Goal: Task Accomplishment & Management: Use online tool/utility

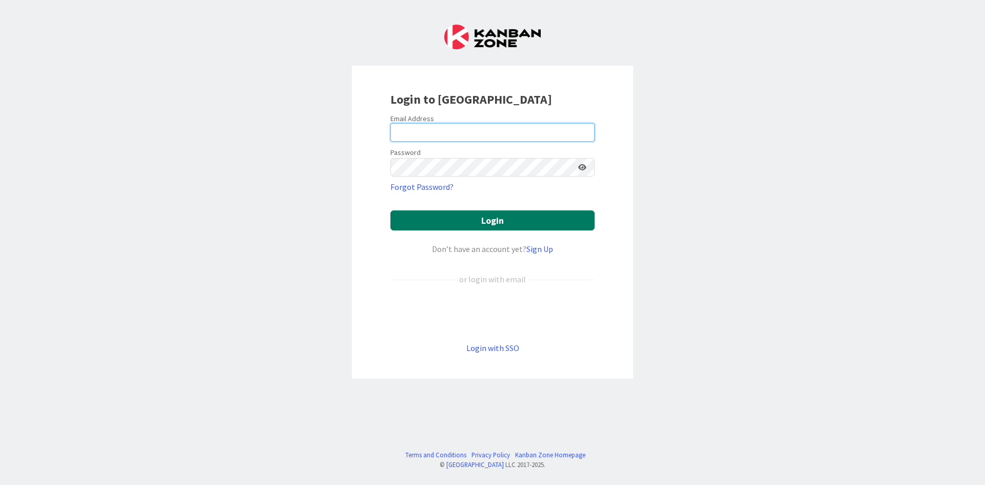
type input "[PERSON_NAME][EMAIL_ADDRESS][DOMAIN_NAME]"
click at [518, 220] on button "Login" at bounding box center [492, 220] width 204 height 20
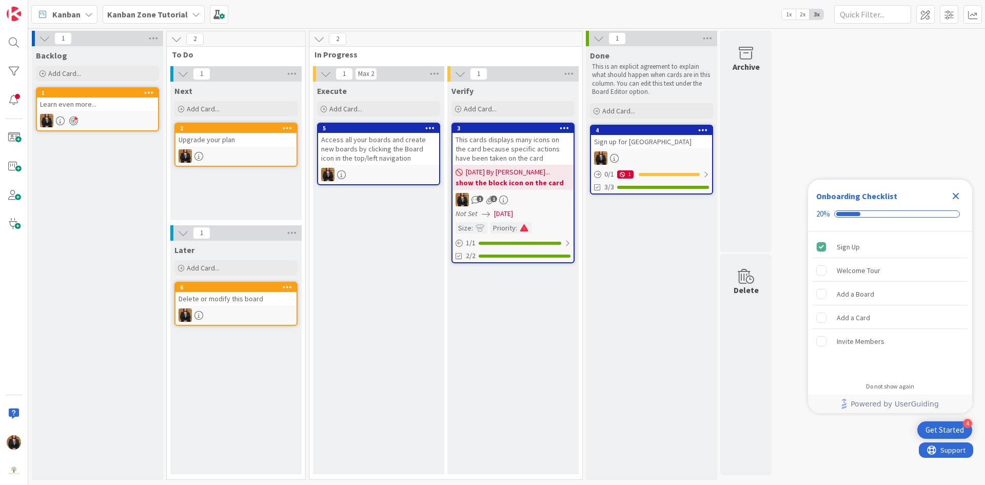
click at [132, 11] on b "Kanban Zone Tutorial" at bounding box center [147, 14] width 81 height 10
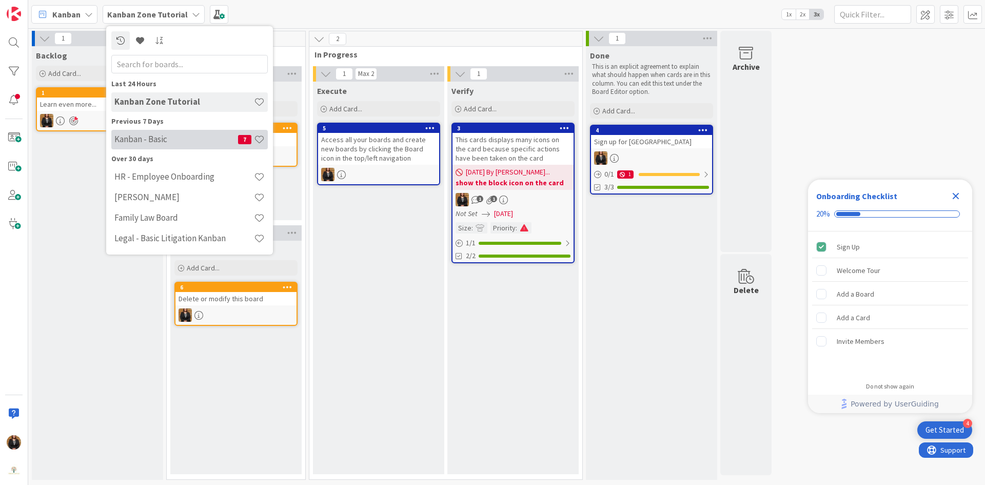
click at [157, 140] on h4 "Kanban - Basic" at bounding box center [176, 139] width 124 height 10
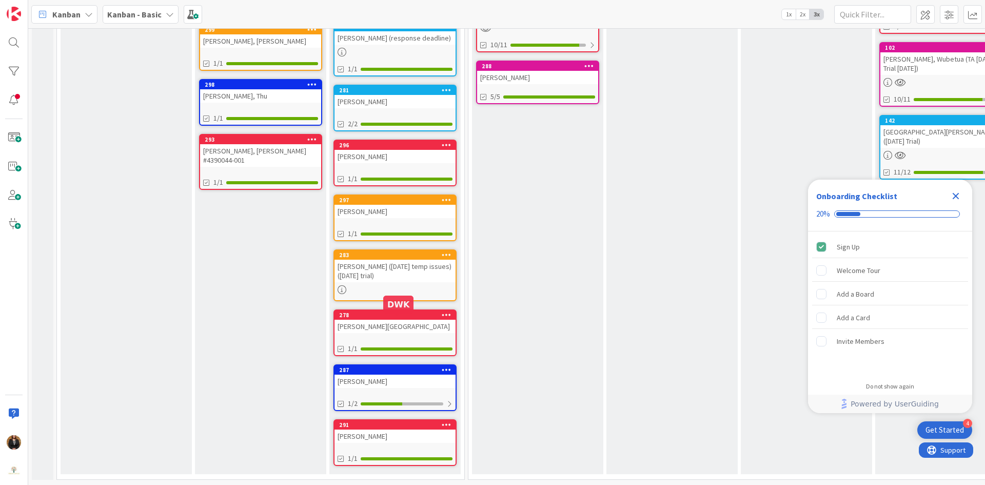
scroll to position [225, 0]
click at [10, 138] on span at bounding box center [14, 137] width 21 height 21
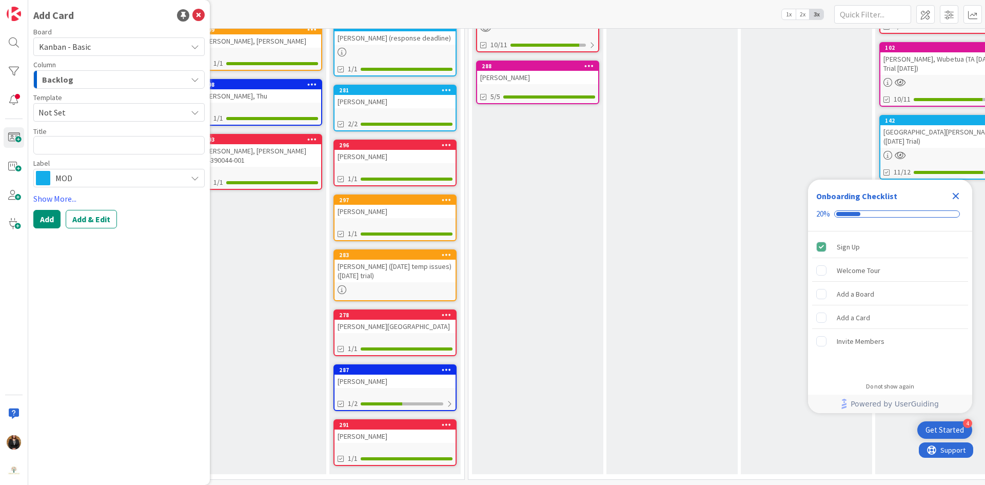
click at [96, 145] on textarea at bounding box center [118, 145] width 171 height 18
type textarea "x"
type textarea "C"
type textarea "x"
type textarea "Co"
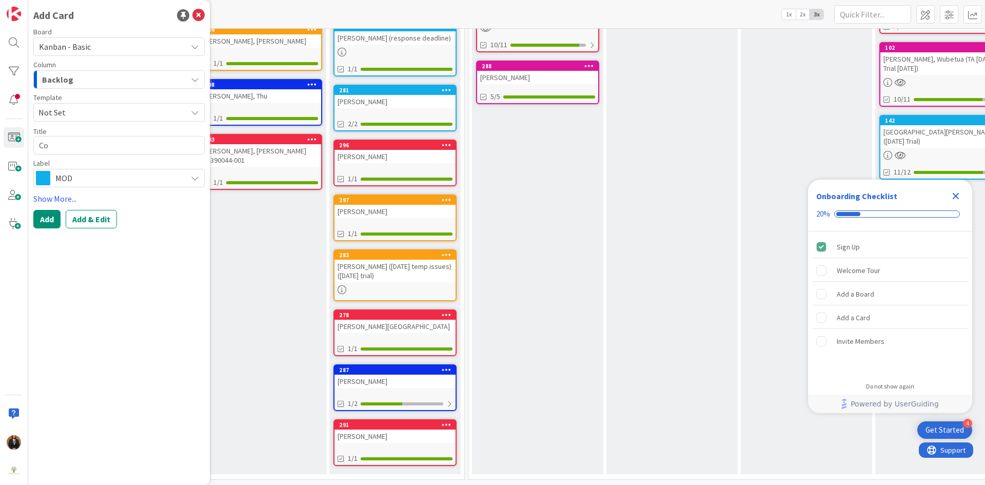
type textarea "x"
type textarea "Cof"
type textarea "x"
type textarea "Coff"
type textarea "x"
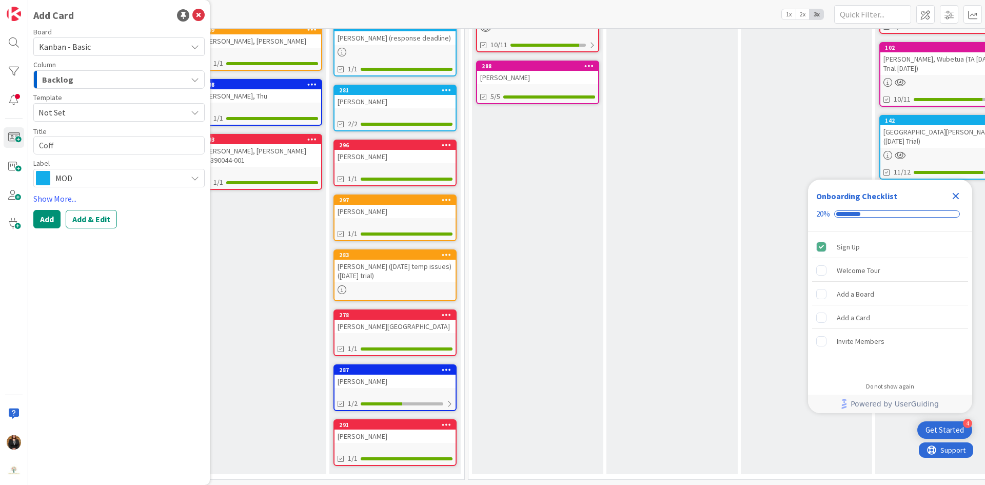
type textarea "Coffm"
type textarea "x"
type textarea "Coffma"
type textarea "x"
type textarea "[PERSON_NAME]"
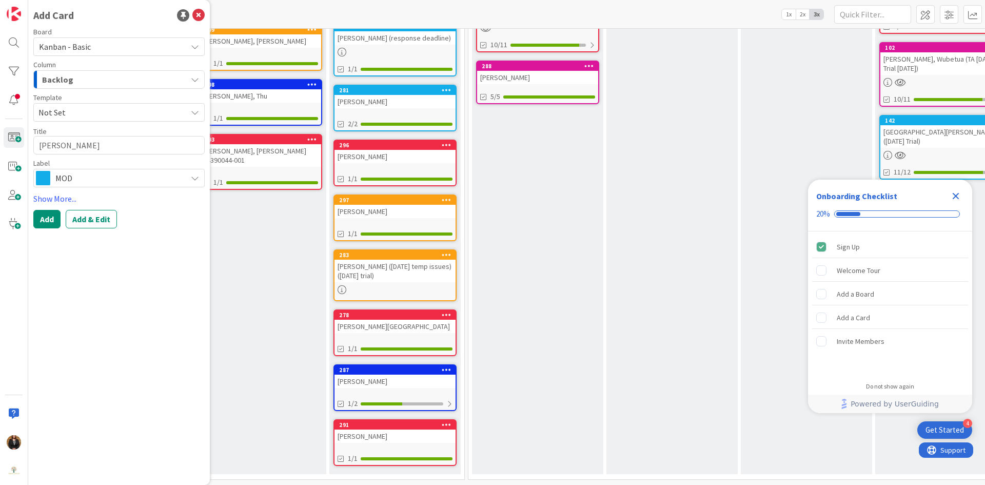
type textarea "x"
type textarea "[PERSON_NAME],"
type textarea "x"
type textarea "[PERSON_NAME],"
type textarea "x"
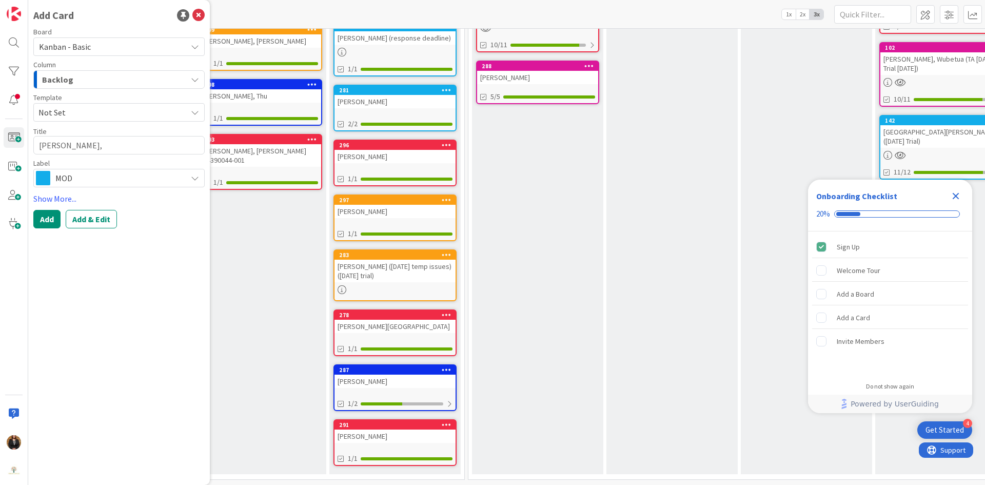
type textarea "[PERSON_NAME], C"
type textarea "x"
type textarea "[PERSON_NAME], Co"
type textarea "x"
type textarea "[PERSON_NAME], Col"
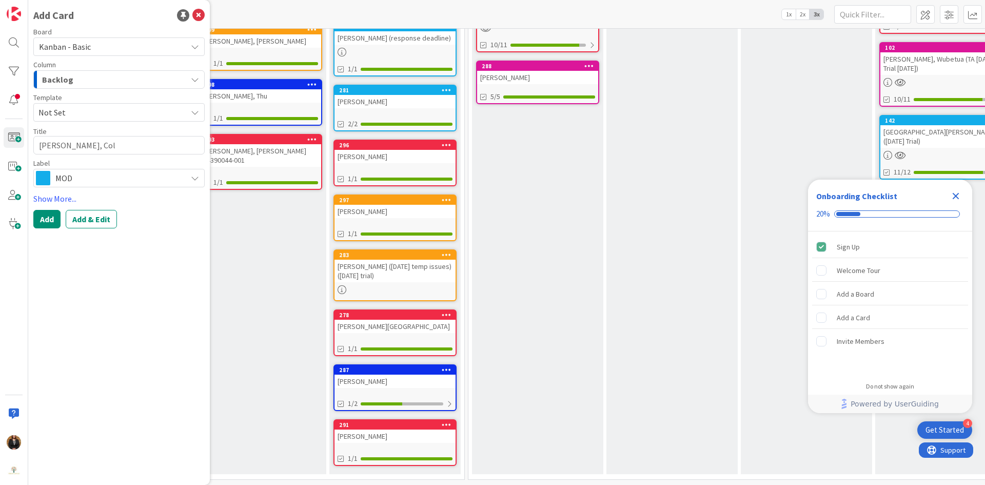
type textarea "x"
type textarea "[PERSON_NAME], Coll"
type textarea "x"
type textarea "[PERSON_NAME], [PERSON_NAME]"
type textarea "x"
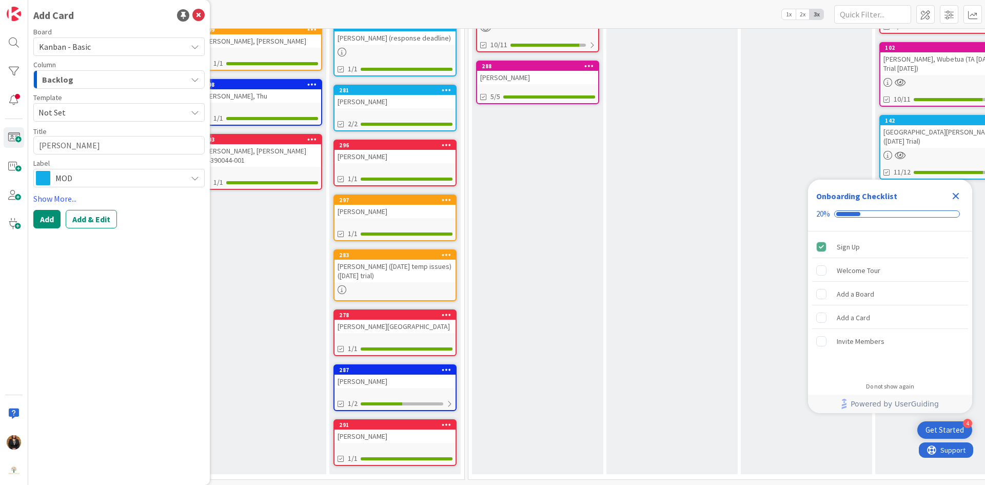
type textarea "[PERSON_NAME]"
click at [186, 180] on div "MOD" at bounding box center [118, 178] width 171 height 18
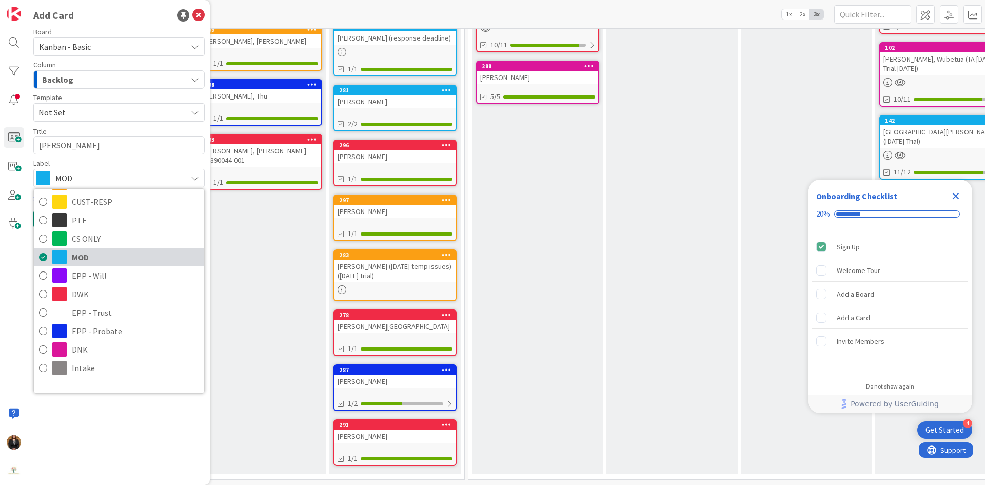
scroll to position [34, 0]
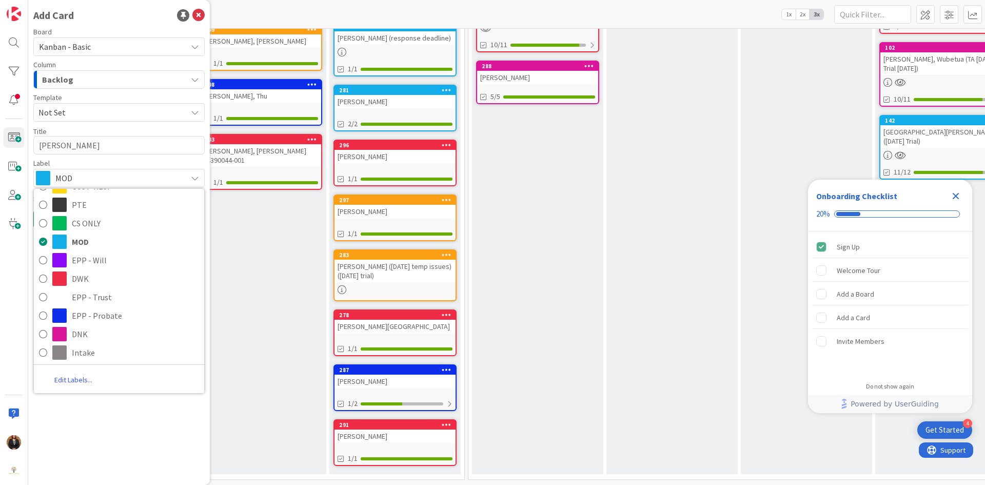
click at [88, 376] on link "Edit Labels..." at bounding box center [73, 379] width 79 height 18
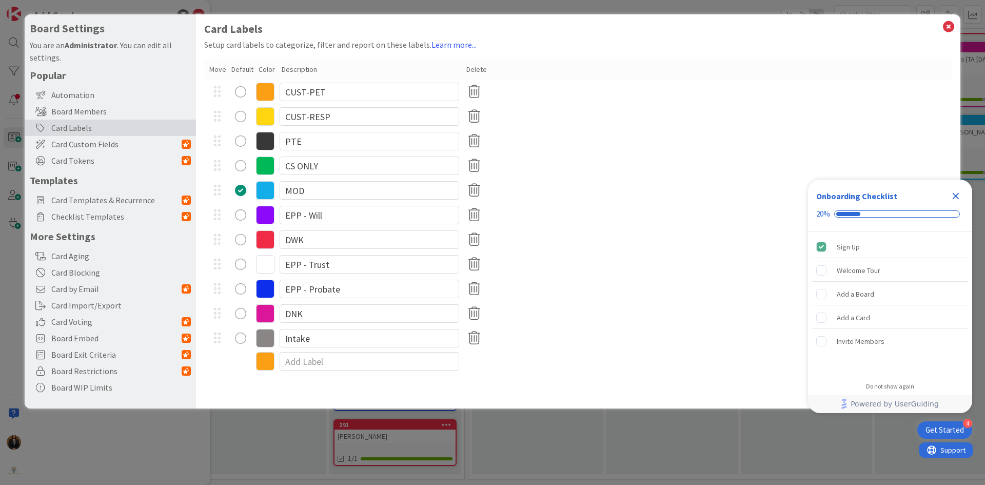
type textarea "x"
click at [310, 362] on input at bounding box center [368, 361] width 179 height 18
type input "Administrative"
click at [262, 364] on icon at bounding box center [265, 362] width 18 height 18
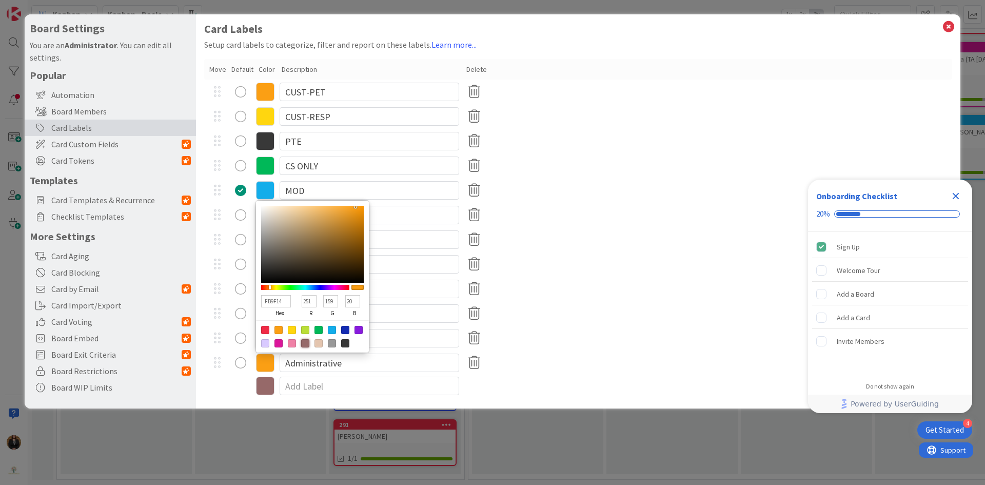
click at [303, 342] on div at bounding box center [305, 343] width 8 height 8
type input "966969"
type input "150"
type input "105"
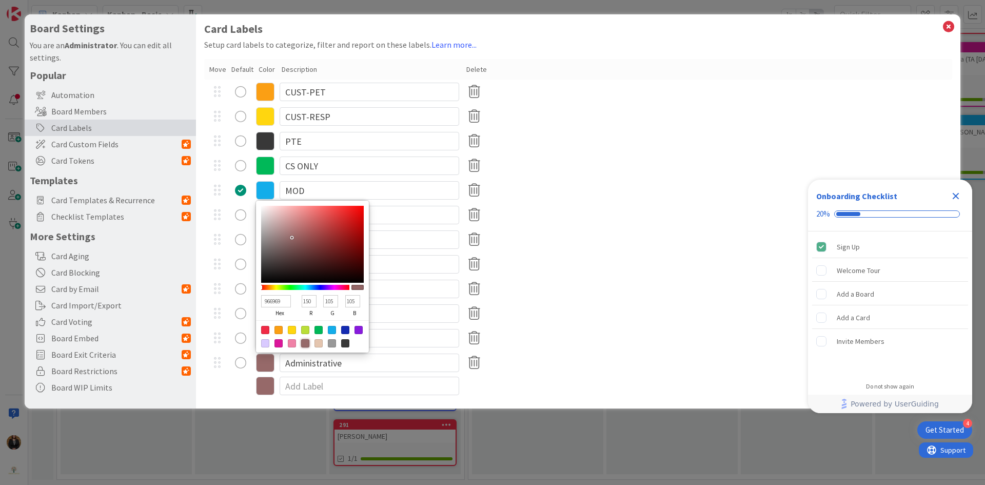
type input "976B6B"
type input "151"
type input "107"
type input "8B6767"
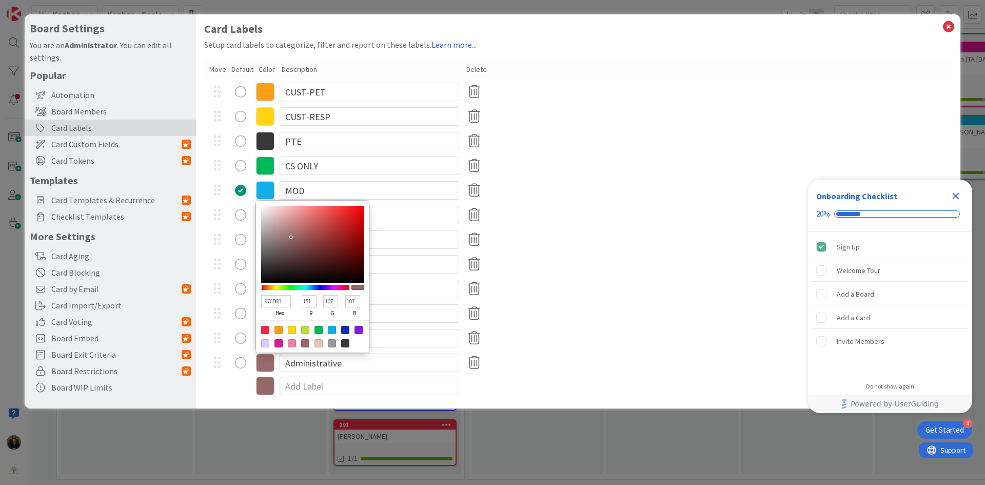
type input "139"
type input "103"
type input "806262"
type input "128"
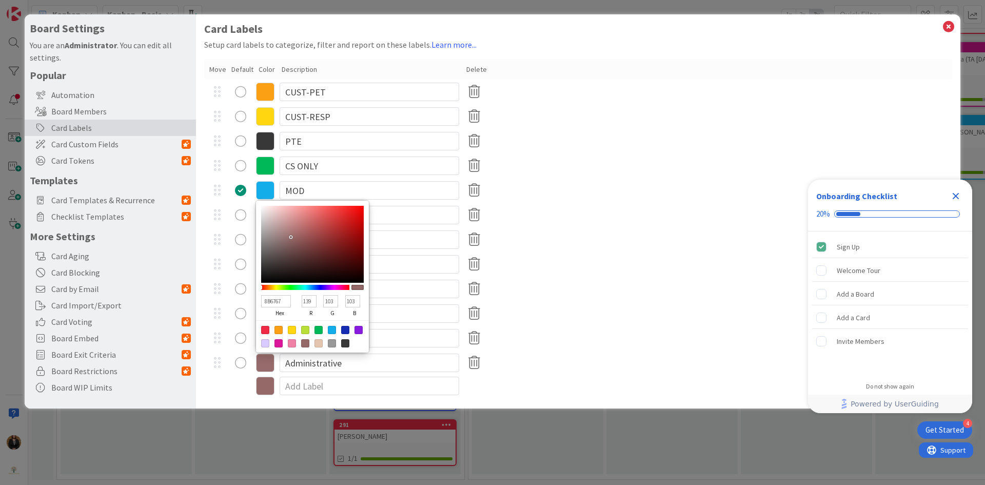
type input "98"
type input "7E6161"
type input "126"
type input "97"
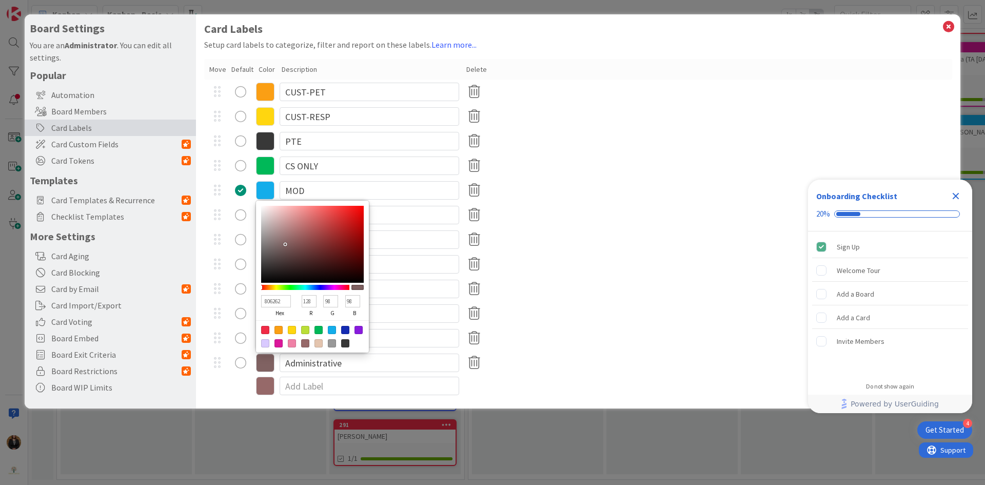
type input "97"
type input "745D5D"
type input "116"
type input "93"
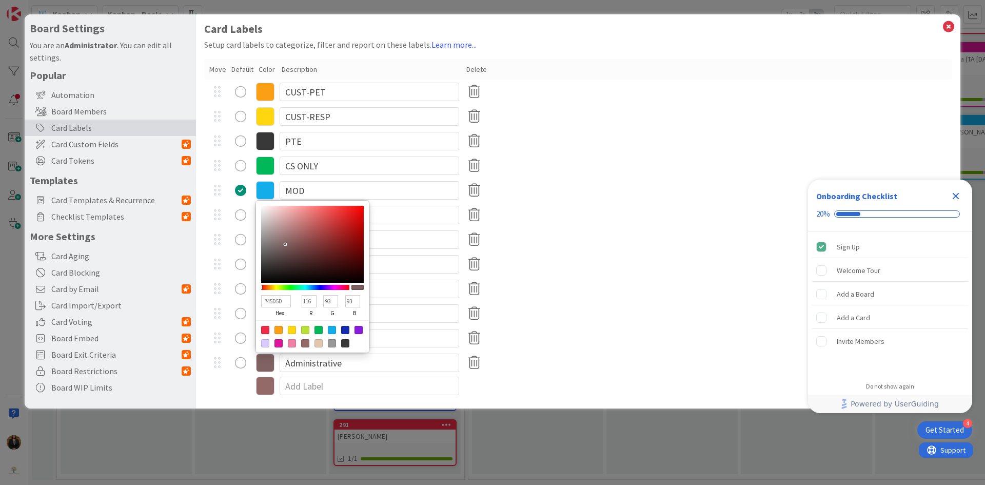
type input "645757"
type input "100"
type input "87"
type input "615656"
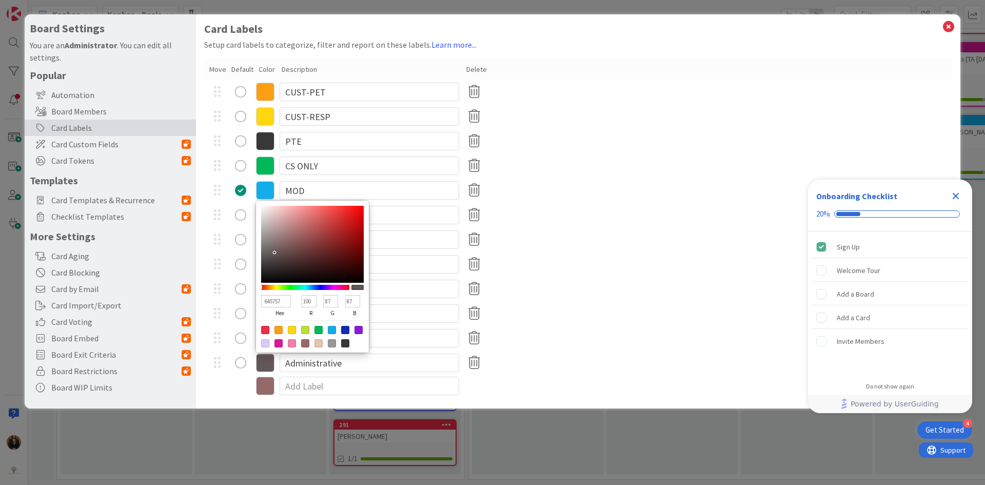
type input "97"
type input "86"
type input "5F5454"
type input "95"
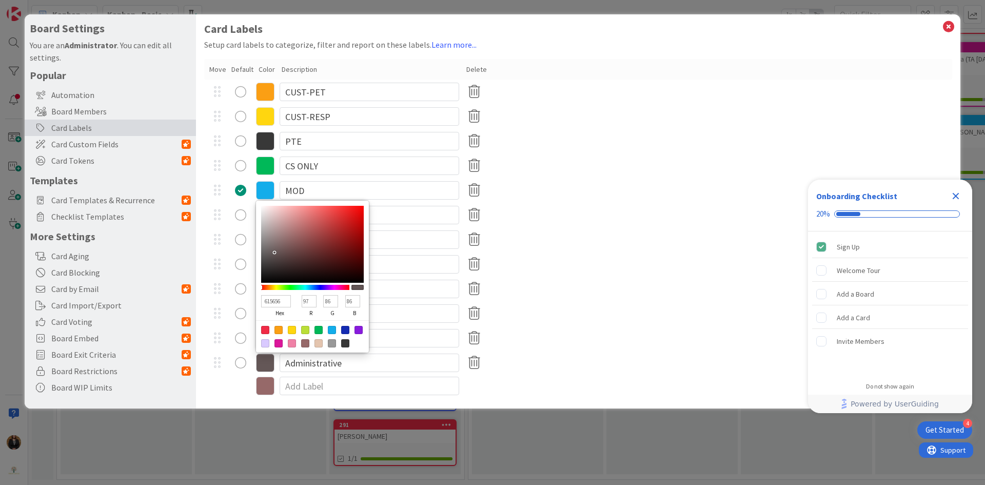
type input "84"
type input "574E4E"
type input "87"
type input "78"
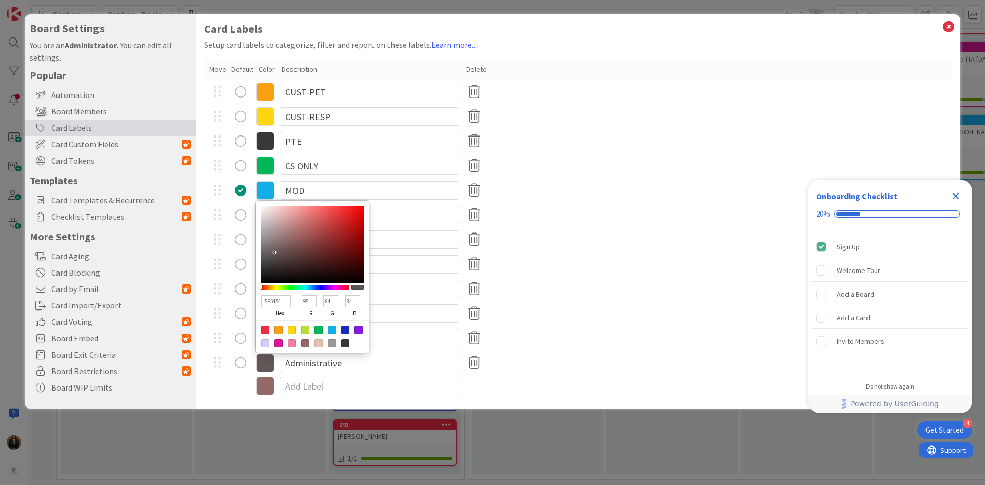
type input "78"
type input "4D4545"
type input "77"
type input "69"
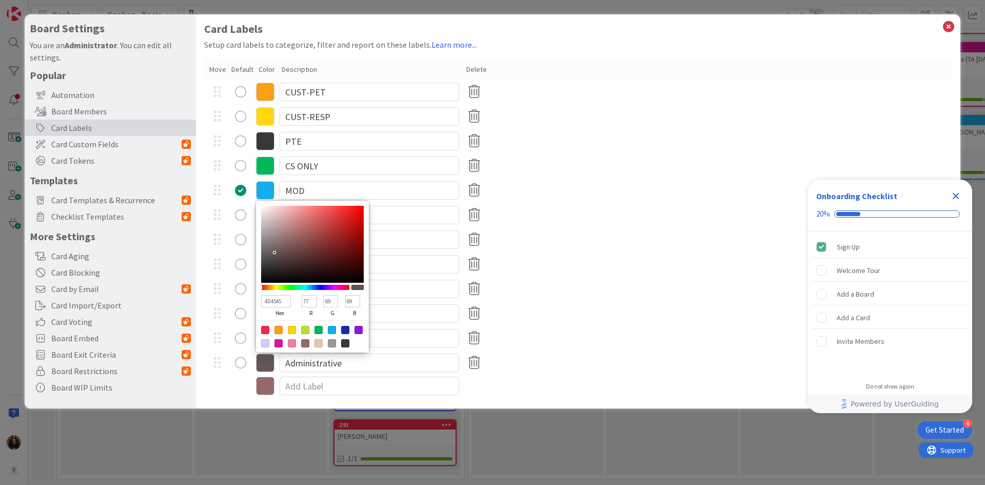
type input "494242"
type input "73"
type input "66"
type input "504747"
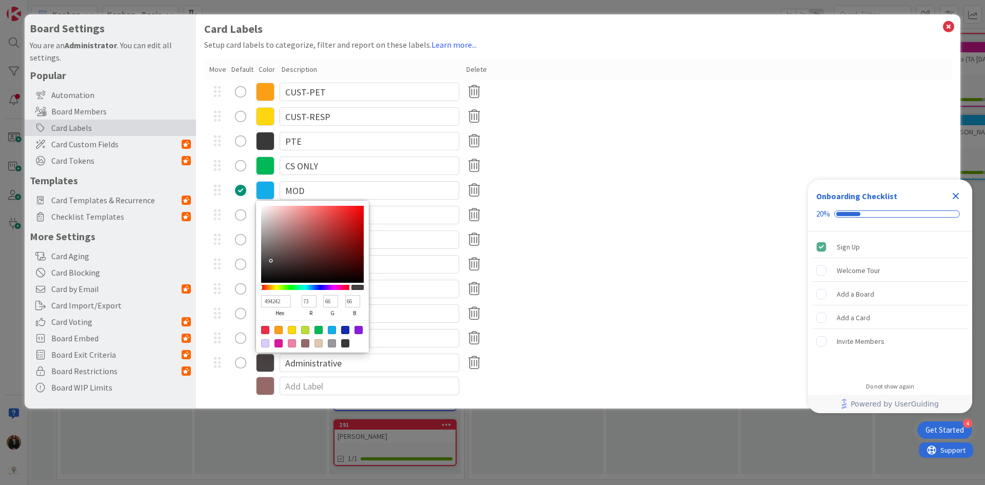
type input "80"
type input "71"
type input "6D5050"
type input "109"
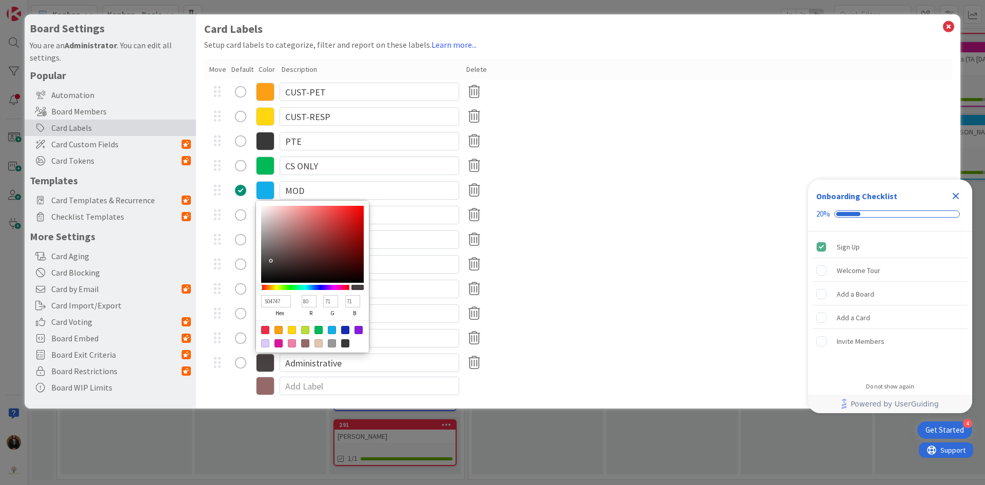
type input "80"
type input "755050"
type input "117"
type input "754F4F"
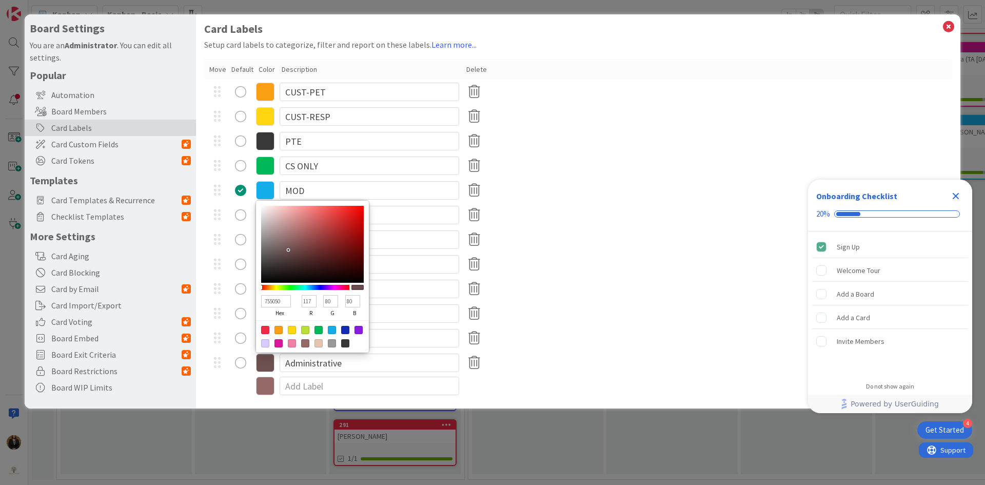
type input "79"
type input "744B4B"
type input "116"
type input "75"
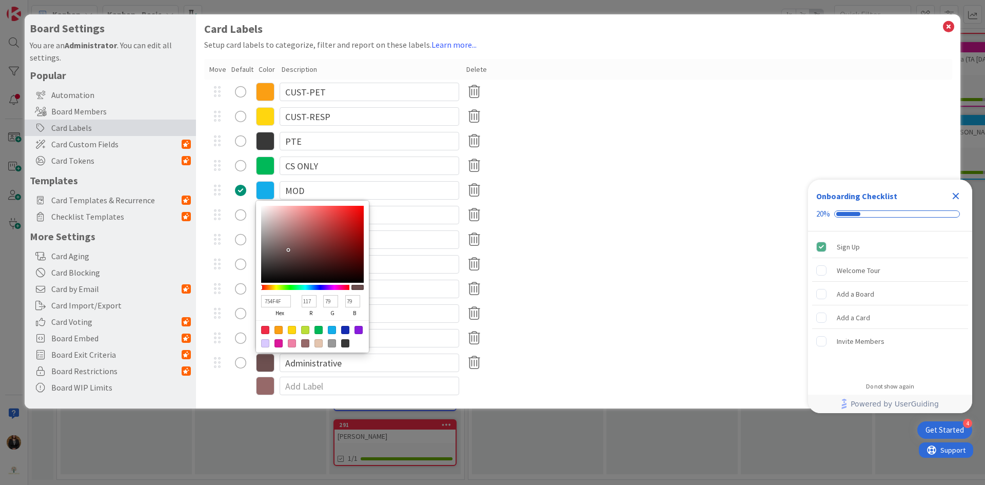
type input "75"
type input "6D4545"
type input "109"
type input "69"
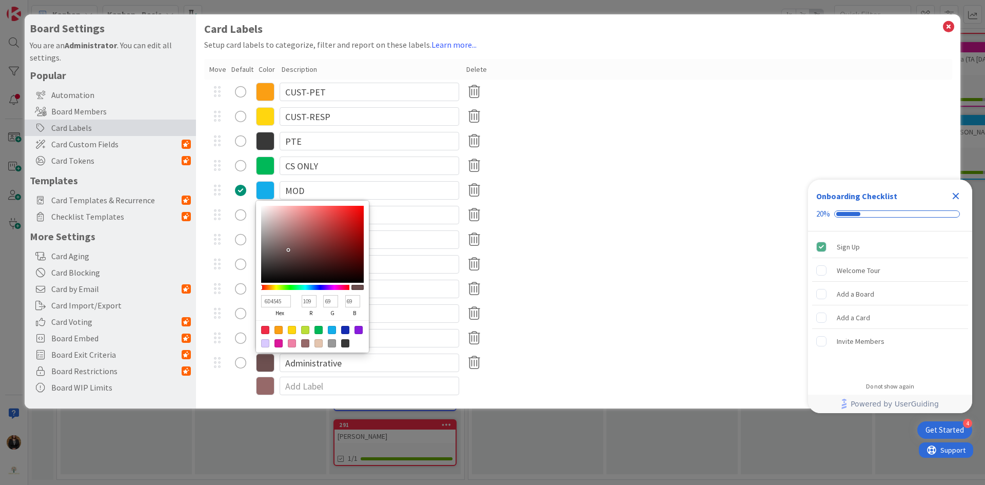
type input "663F3F"
type input "102"
type input "63"
type input "643D3D"
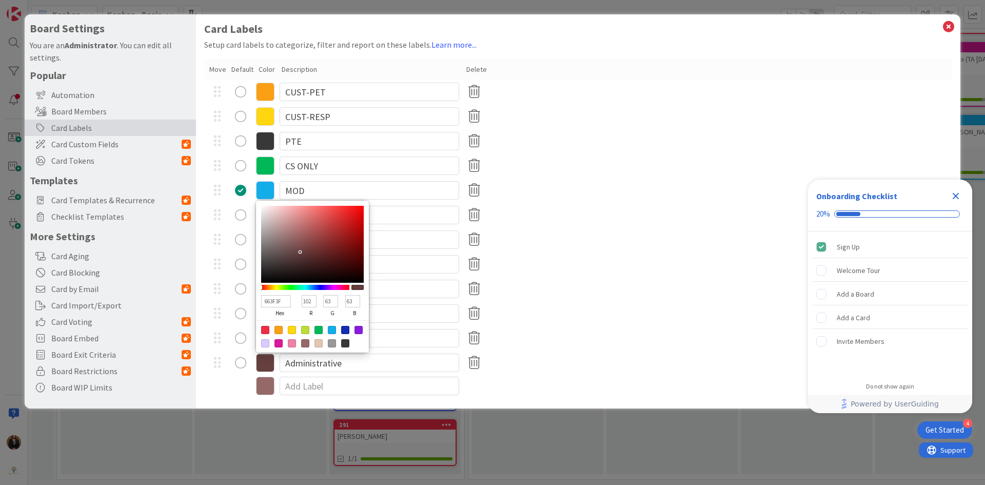
type input "100"
type input "61"
type input "6D4242"
type input "109"
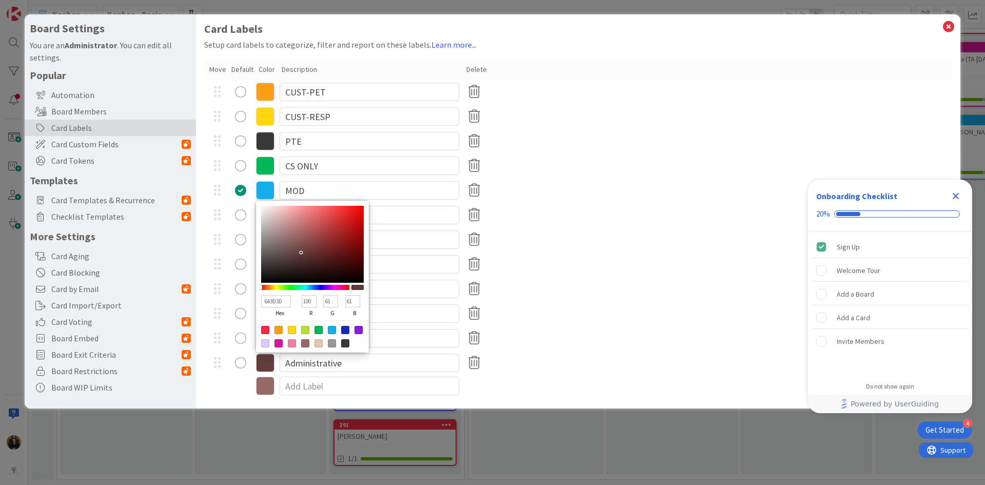
type input "66"
type input "854F4F"
type input "133"
type input "79"
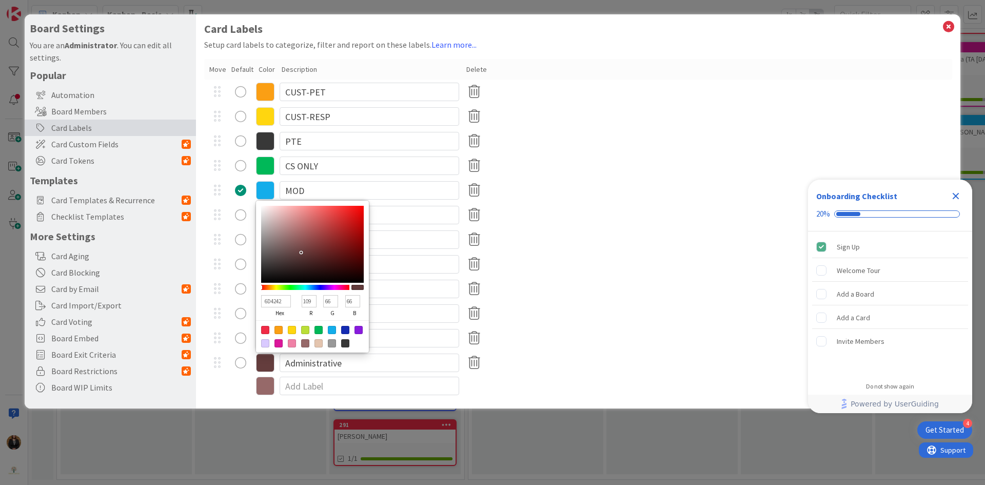
type input "79"
type input "975656"
type input "151"
type input "86"
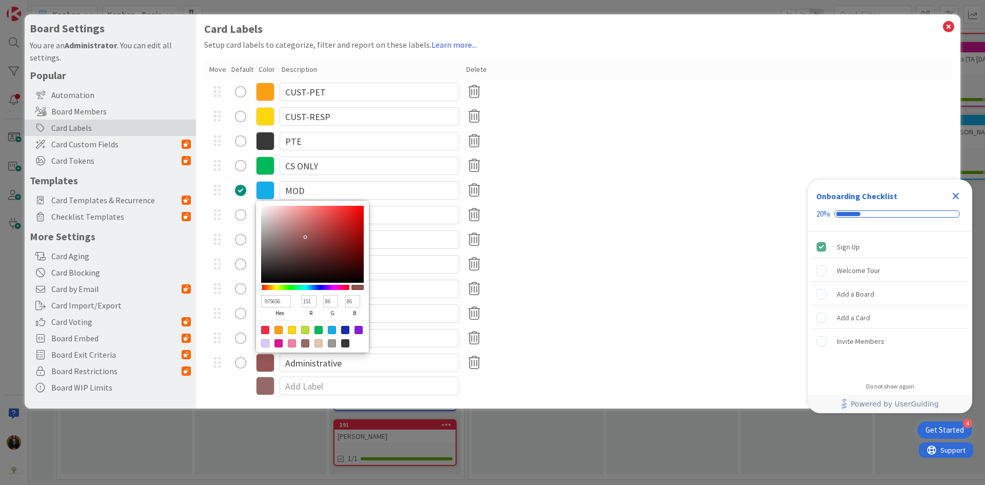
drag, startPoint x: 291, startPoint y: 237, endPoint x: 305, endPoint y: 237, distance: 14.4
click at [305, 237] on div at bounding box center [305, 237] width 2 height 2
click at [397, 361] on input "Administrative" at bounding box center [368, 362] width 179 height 18
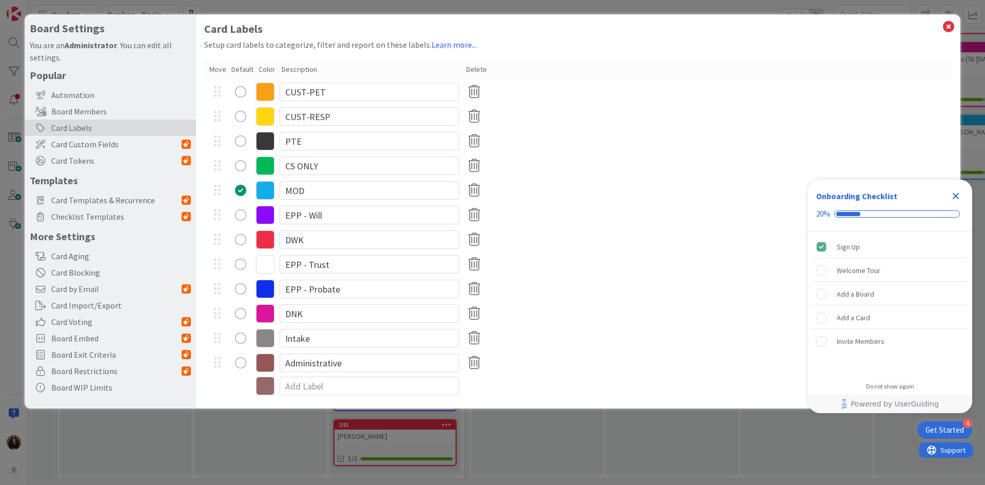
click at [955, 193] on icon "Close Checklist" at bounding box center [955, 196] width 12 height 12
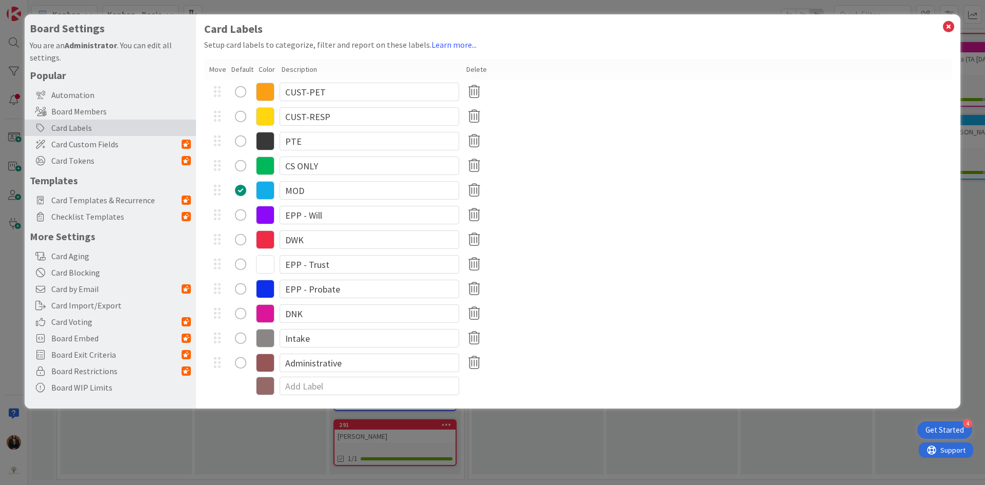
click at [690, 343] on div "Intake" at bounding box center [578, 338] width 748 height 25
click at [949, 19] on icon at bounding box center [947, 26] width 13 height 14
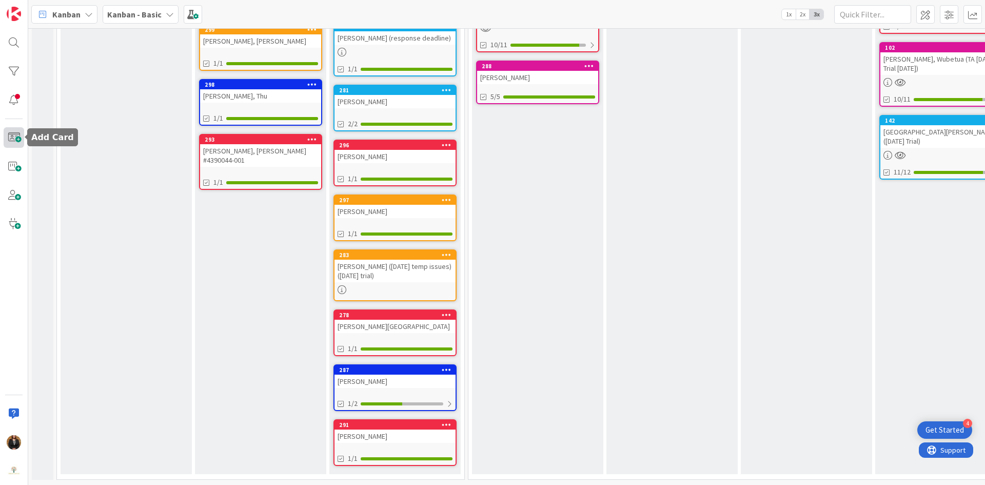
click at [15, 140] on span at bounding box center [14, 137] width 21 height 21
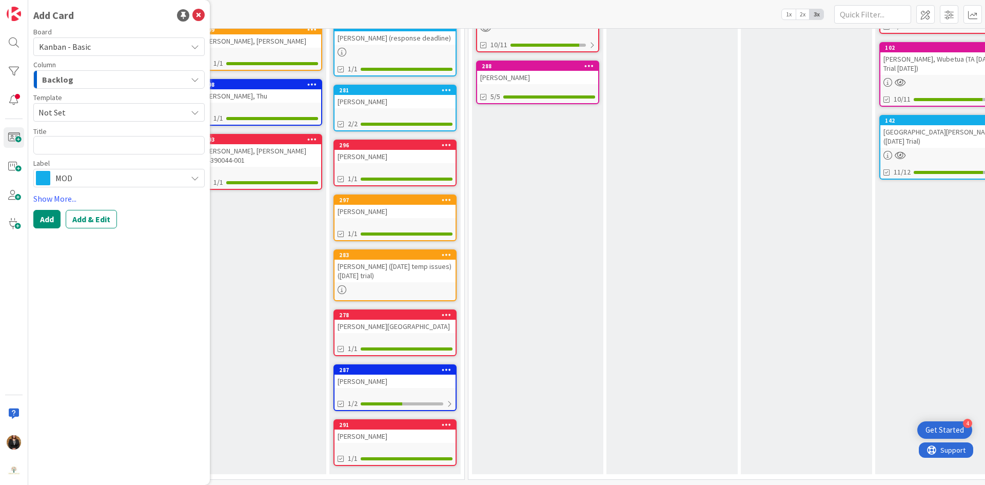
click at [190, 175] on div "MOD" at bounding box center [118, 178] width 171 height 18
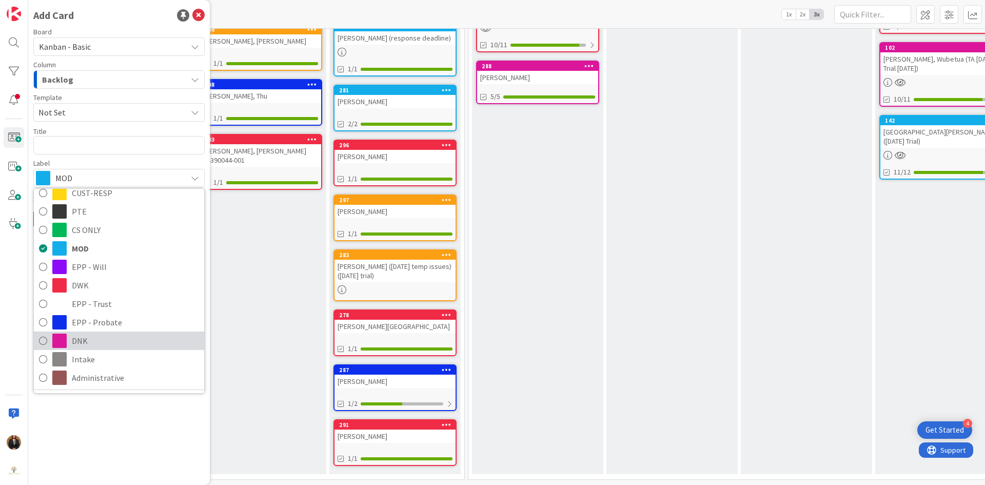
scroll to position [53, 0]
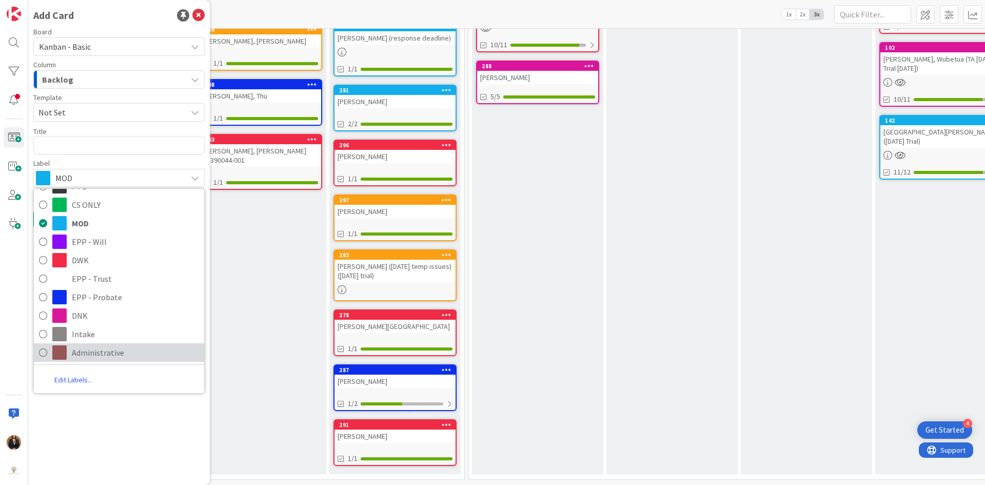
click at [125, 346] on span "Administrative" at bounding box center [135, 352] width 127 height 15
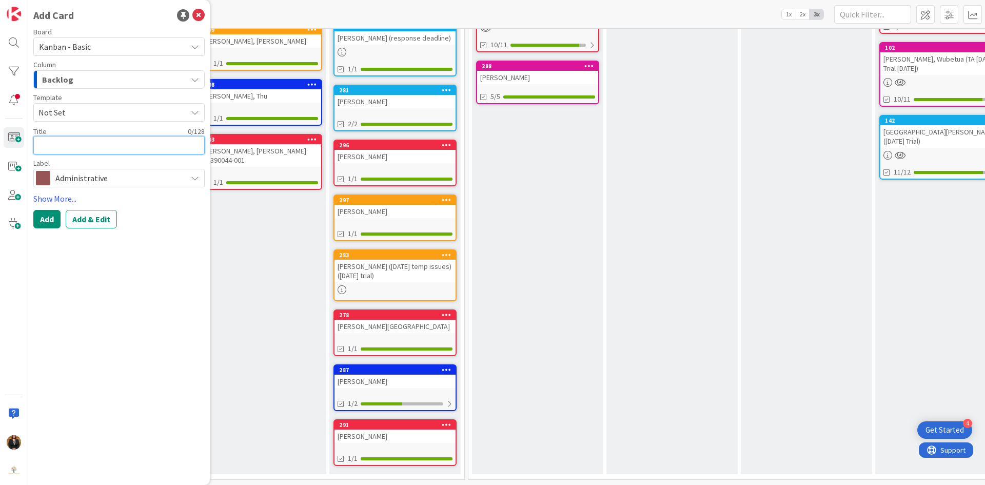
click at [95, 139] on textarea at bounding box center [118, 145] width 171 height 18
type textarea "x"
type textarea "C"
type textarea "x"
type textarea "Co"
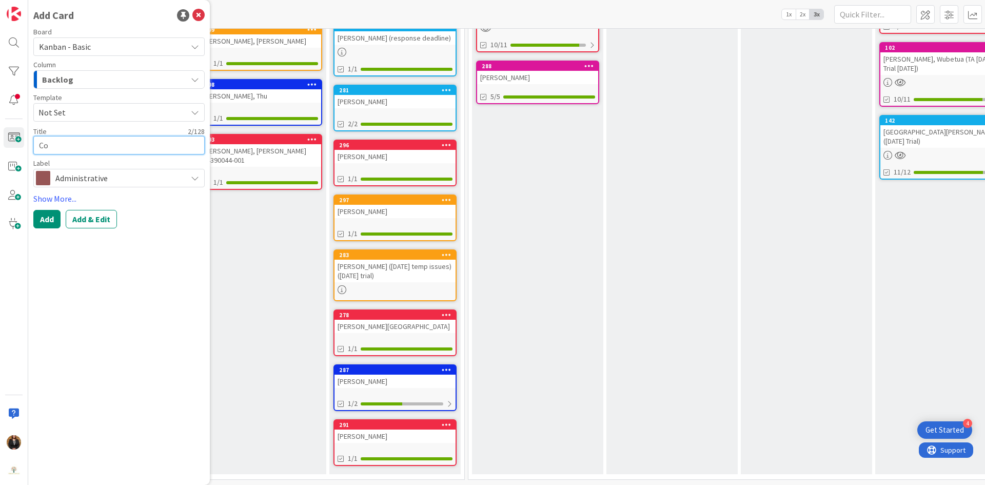
type textarea "x"
type textarea "Cof"
type textarea "x"
type textarea "Coff"
type textarea "x"
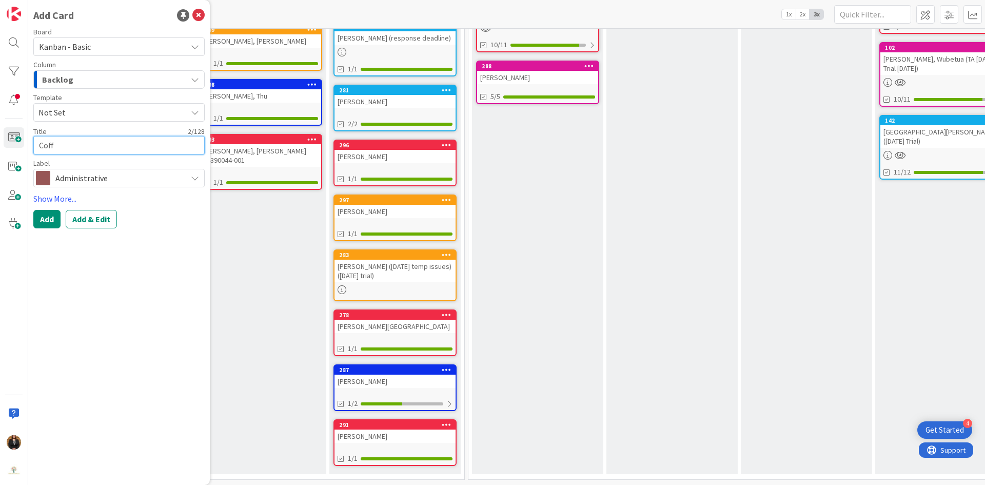
type textarea "Coffm"
type textarea "x"
type textarea "Coffmn"
type textarea "x"
type textarea "Coffmn,"
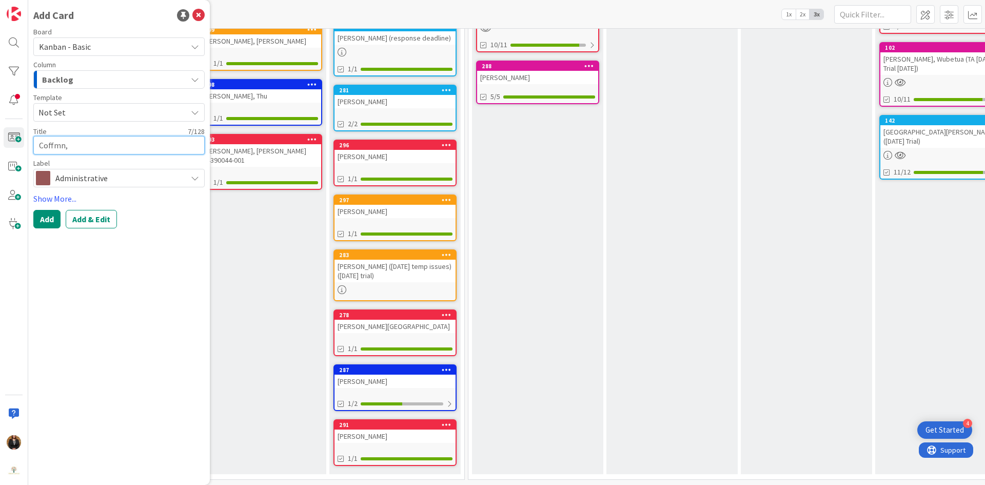
type textarea "x"
type textarea "Coffmn"
type textarea "x"
type textarea "Coffm"
type textarea "x"
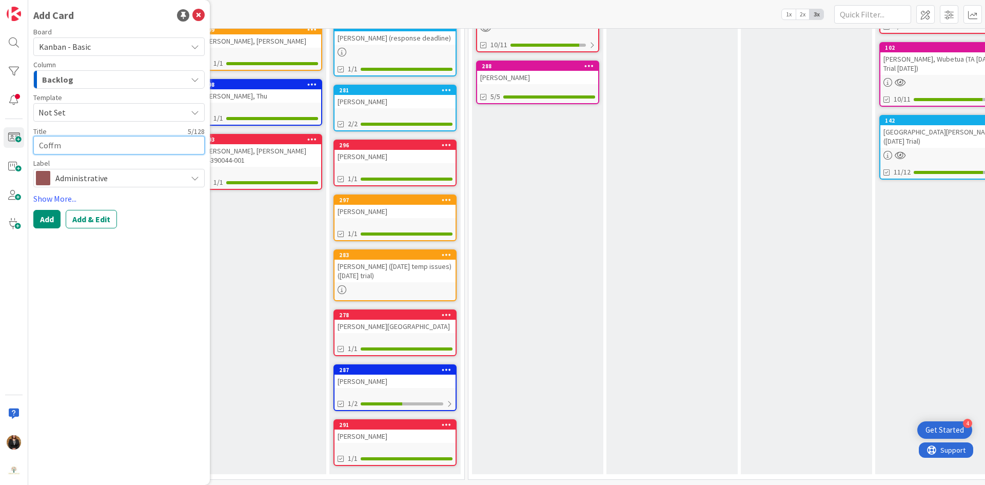
type textarea "Coffma"
type textarea "x"
type textarea "[PERSON_NAME]"
type textarea "x"
type textarea "[PERSON_NAME],"
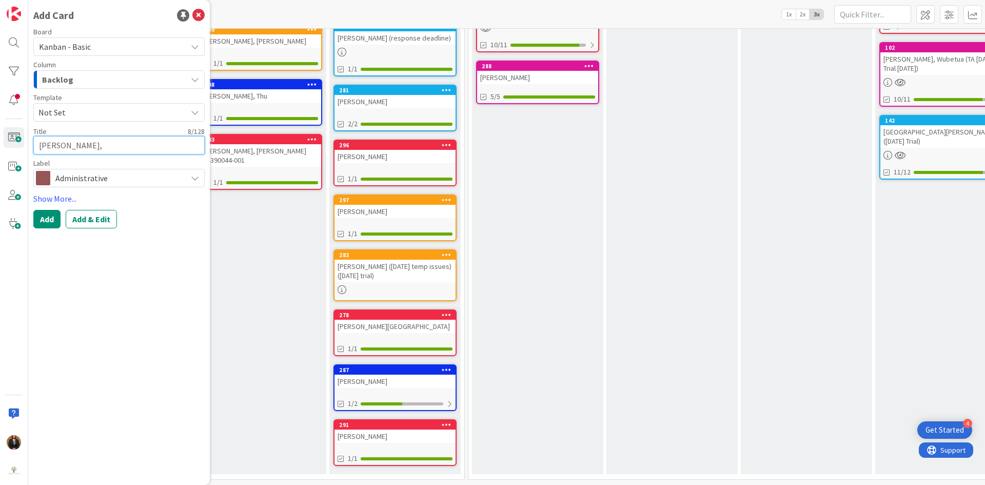
type textarea "x"
type textarea "[PERSON_NAME],"
type textarea "x"
type textarea "[PERSON_NAME], C"
type textarea "x"
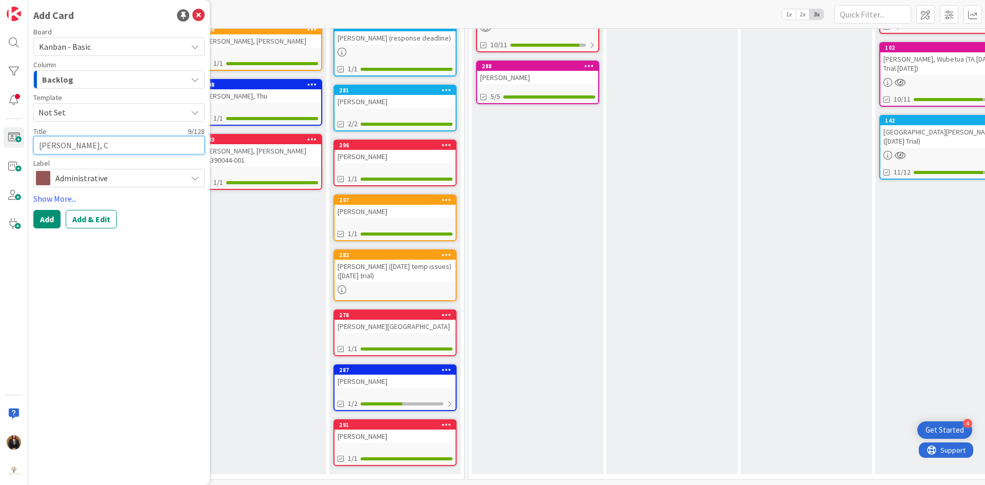
type textarea "[PERSON_NAME], Co"
type textarea "x"
type textarea "[PERSON_NAME], Col"
type textarea "x"
type textarea "[PERSON_NAME], Coll"
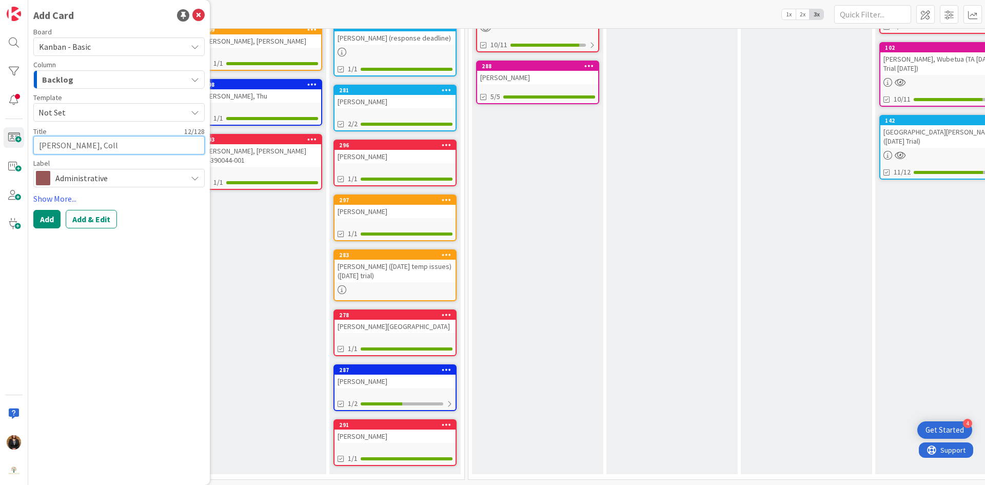
type textarea "x"
type textarea "[PERSON_NAME], [PERSON_NAME]"
type textarea "x"
type textarea "[PERSON_NAME]"
type textarea "x"
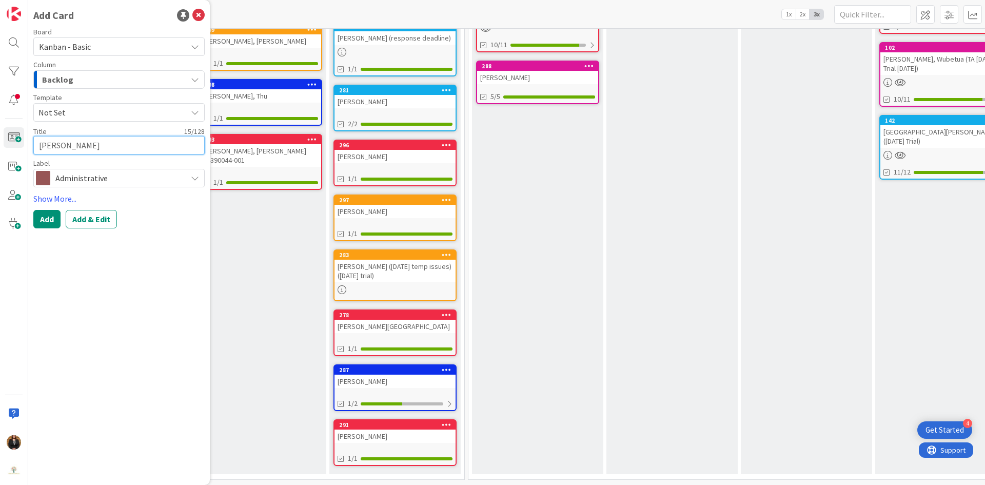
type textarea "[PERSON_NAME]"
type textarea "x"
type textarea "[PERSON_NAME] ("
type textarea "x"
type textarea "[PERSON_NAME] (A"
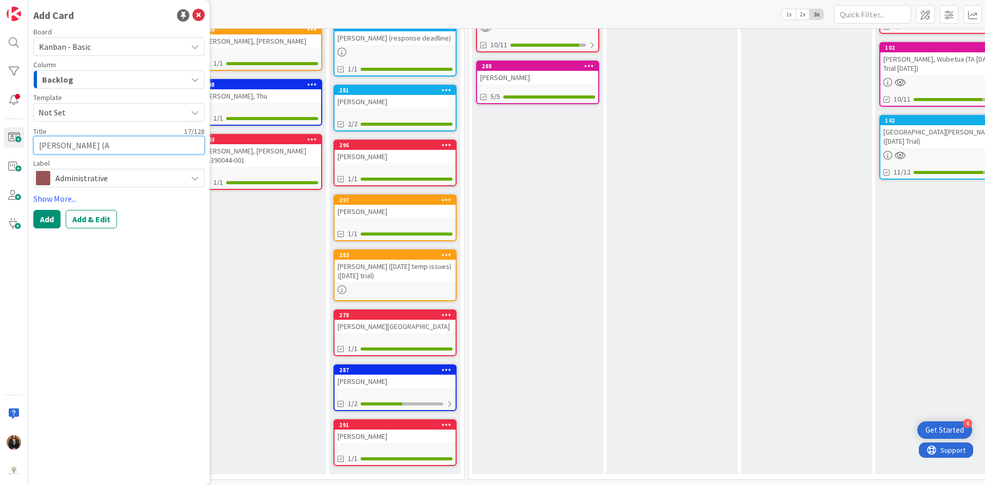
type textarea "x"
type textarea "[PERSON_NAME] (Au"
type textarea "x"
type textarea "[PERSON_NAME] (Aug"
type textarea "x"
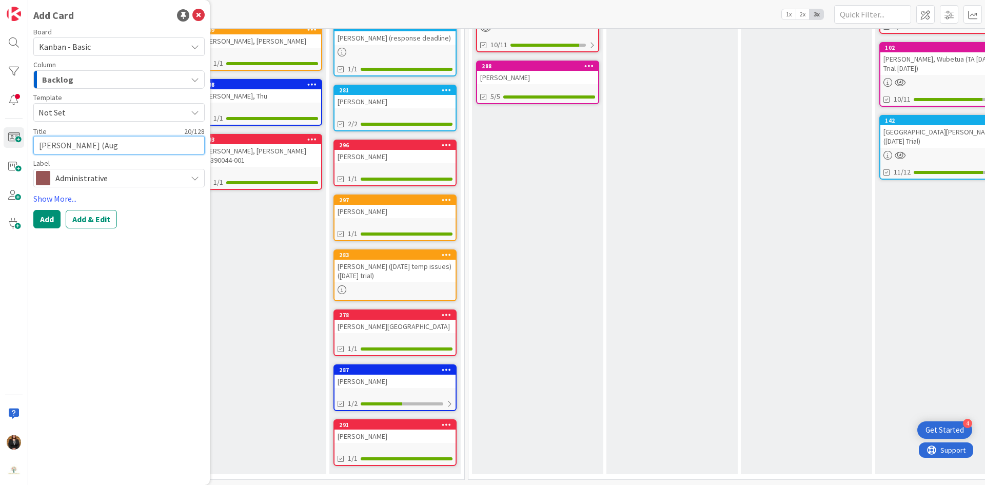
type textarea "[PERSON_NAME] (Aug"
type textarea "x"
type textarea "[PERSON_NAME] ([DATE]"
type textarea "x"
type textarea "[PERSON_NAME] ([DATE]"
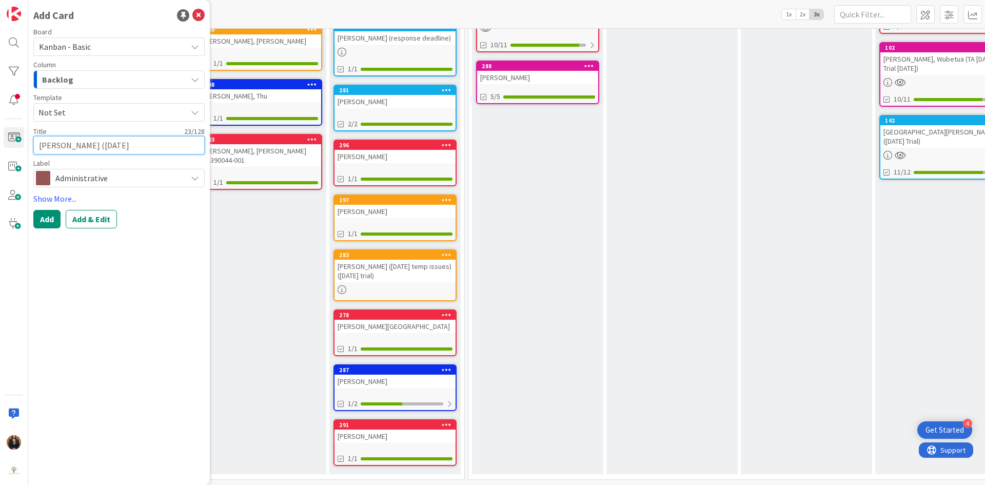
type textarea "x"
type textarea "[PERSON_NAME] ([DATE],"
type textarea "x"
type textarea "[PERSON_NAME] ([DATE],"
type textarea "x"
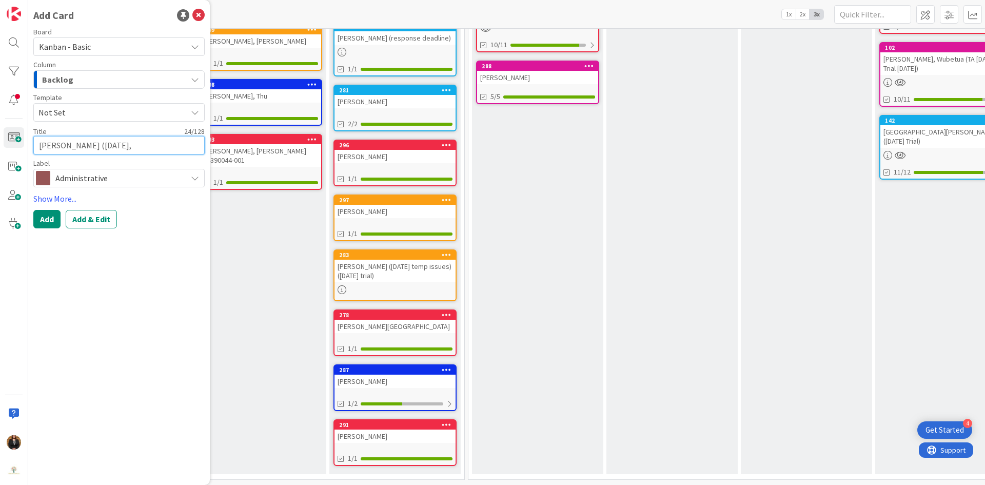
type textarea "[PERSON_NAME] ([DATE], 2"
type textarea "x"
type textarea "[PERSON_NAME] ([DATE]"
type textarea "x"
type textarea "[PERSON_NAME] ([DATE], 202"
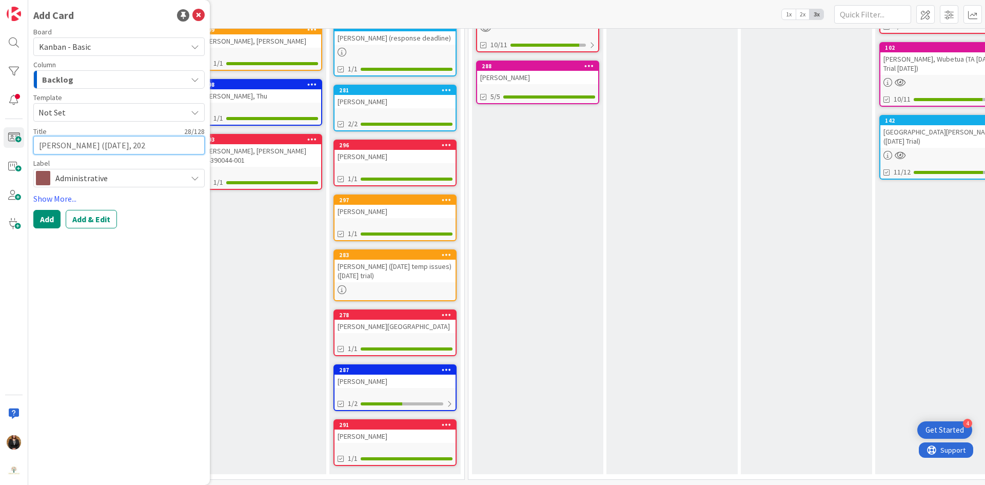
type textarea "x"
type textarea "[PERSON_NAME] ([DATE]"
type textarea "x"
type textarea "[PERSON_NAME] ([DATE]"
type textarea "x"
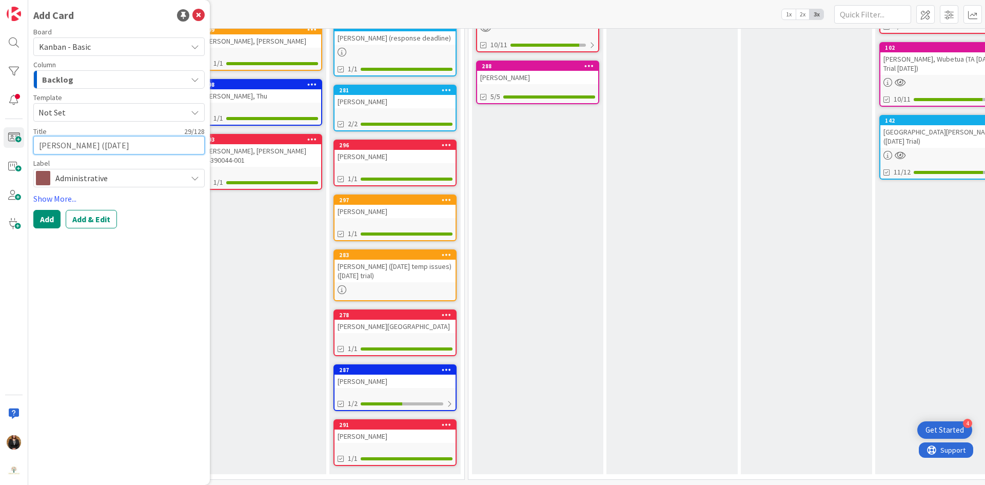
type textarea "[PERSON_NAME] ([DATE] P"
type textarea "x"
type textarea "[PERSON_NAME] ([DATE] Pr"
type textarea "x"
type textarea "[PERSON_NAME] ([DATE] Pre"
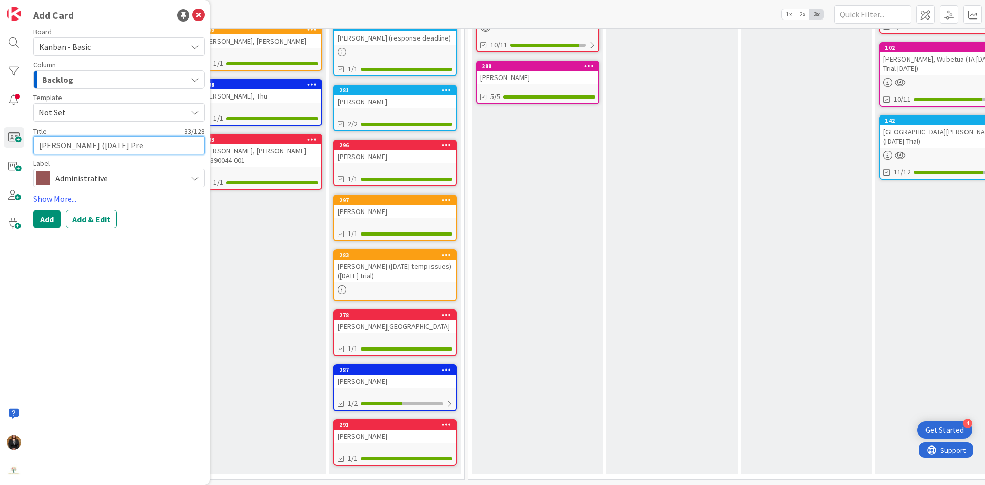
type textarea "x"
type textarea "[PERSON_NAME] ([DATE] Pret"
type textarea "x"
type textarea "[PERSON_NAME] ([DATE] Pretr"
click at [178, 144] on textarea "[PERSON_NAME] ([DATE] Pretrial Conference)" at bounding box center [118, 151] width 171 height 31
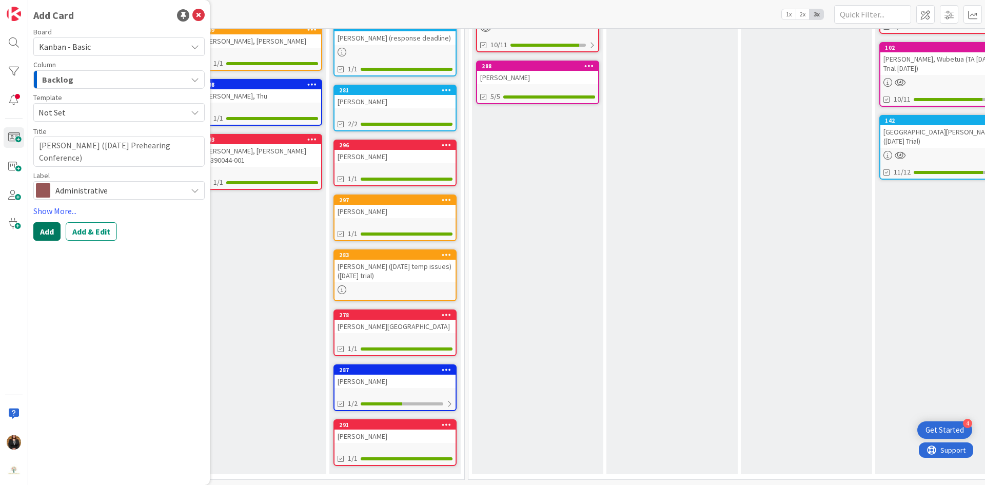
click at [54, 232] on button "Add" at bounding box center [46, 231] width 27 height 18
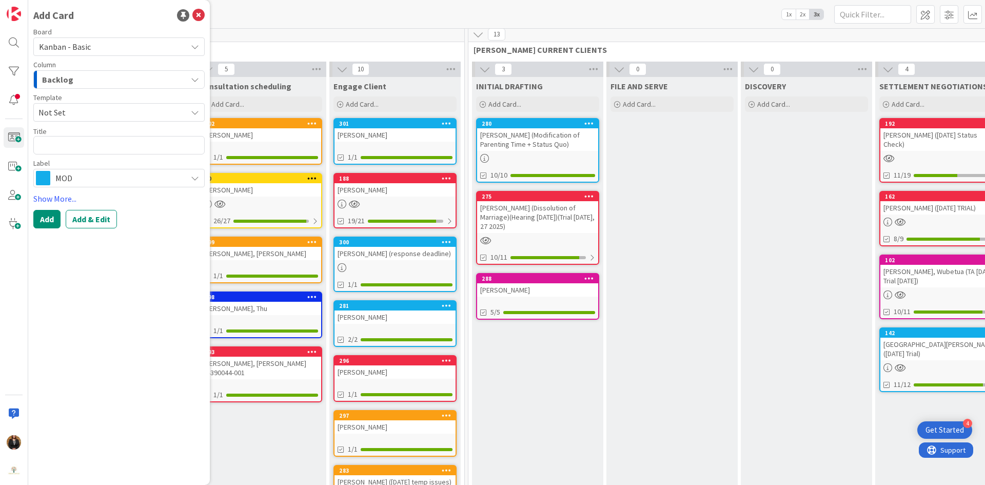
scroll to position [0, 0]
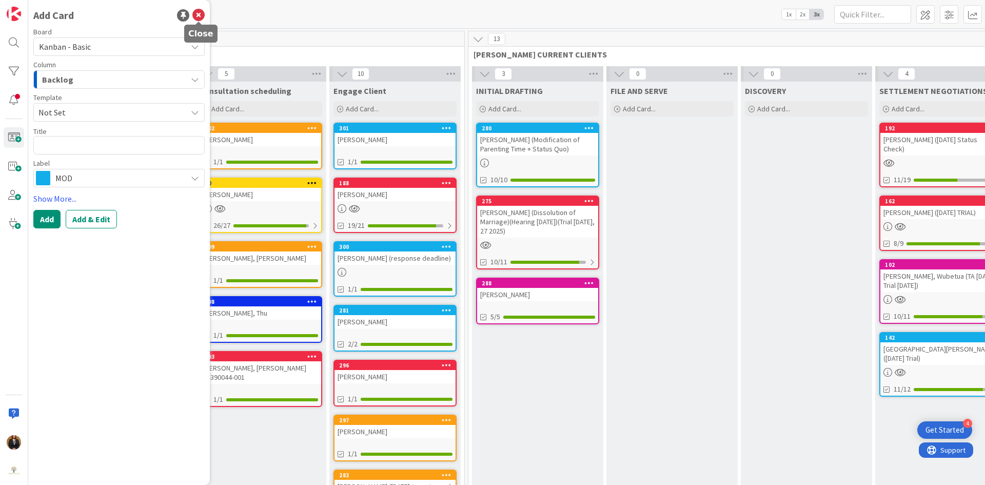
click at [197, 13] on icon at bounding box center [198, 15] width 12 height 12
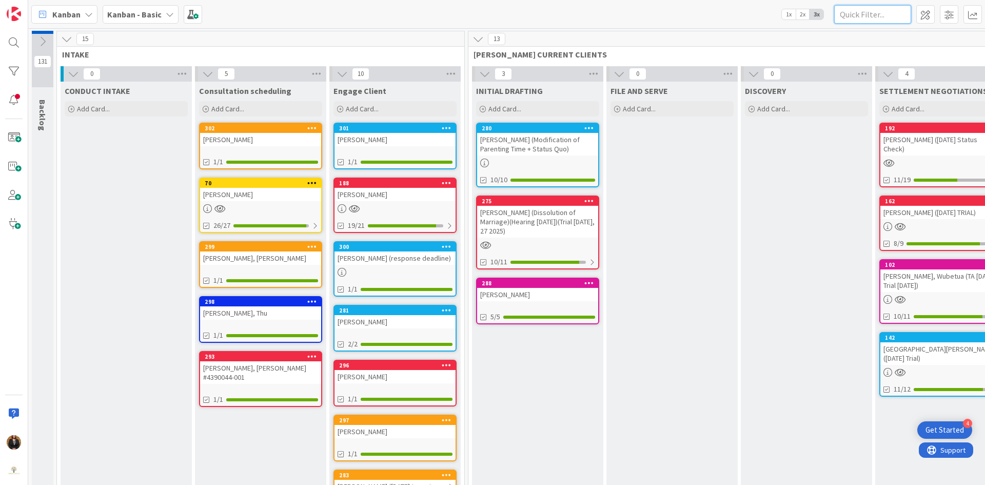
click at [854, 13] on input "text" at bounding box center [872, 14] width 77 height 18
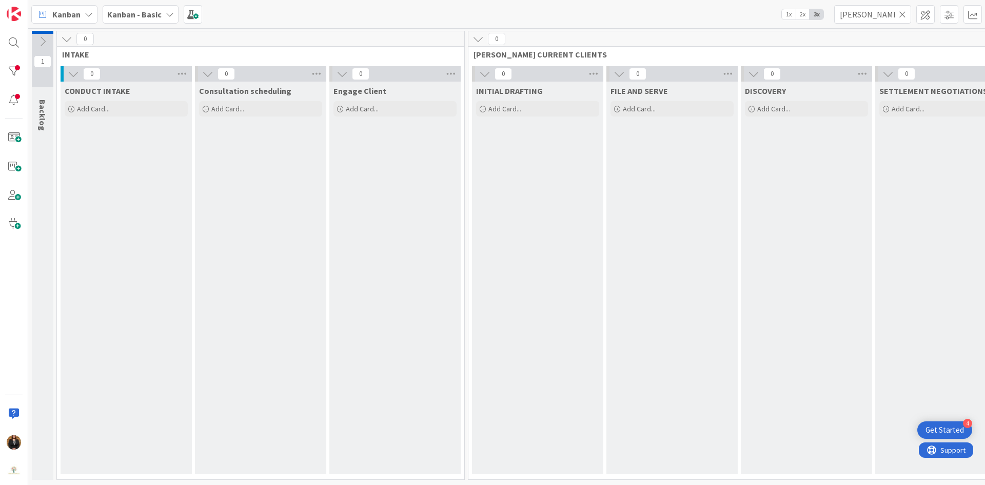
click at [42, 42] on icon at bounding box center [42, 41] width 11 height 11
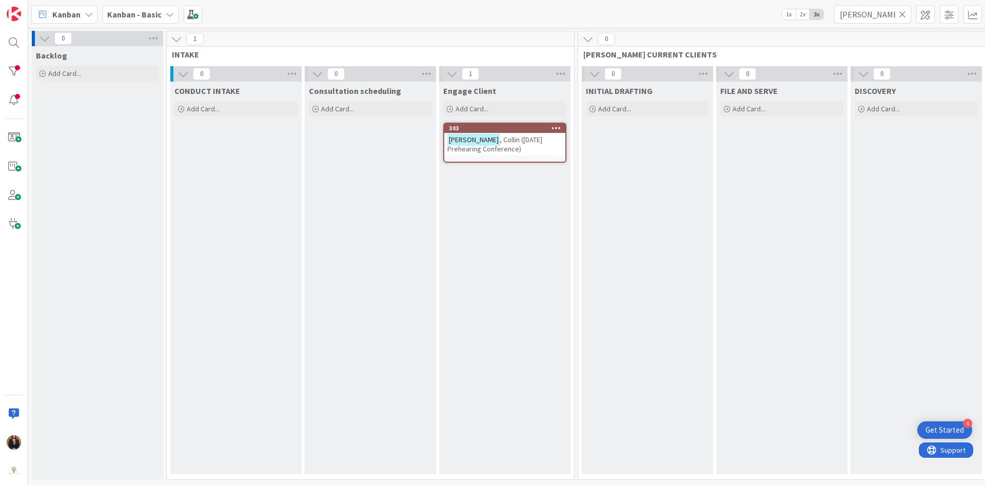
click at [484, 143] on span ", Collin ([DATE] Prehearing Conference)" at bounding box center [494, 144] width 95 height 18
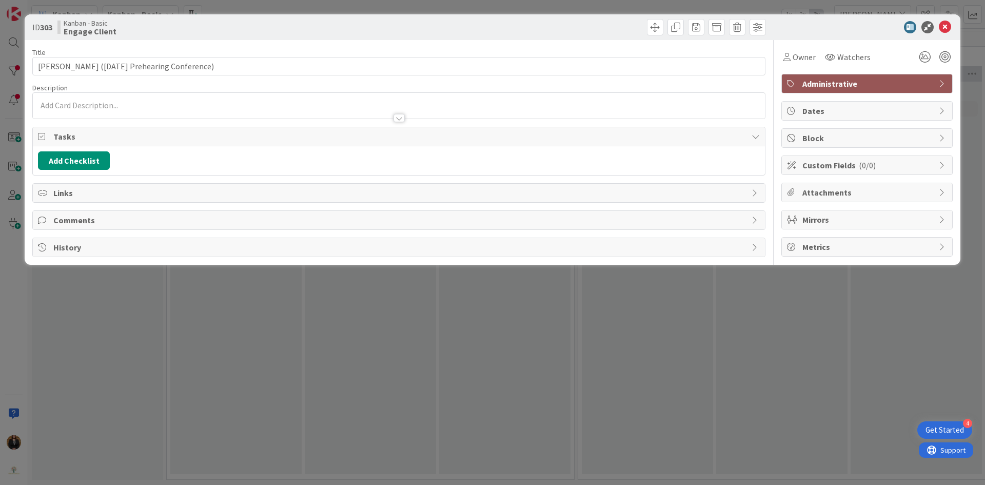
click at [83, 112] on div at bounding box center [399, 113] width 732 height 11
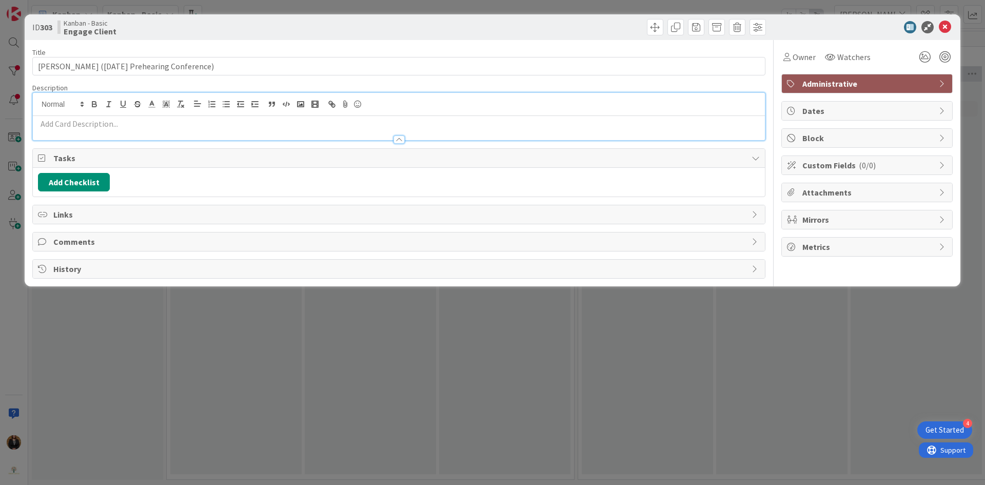
click at [88, 123] on p at bounding box center [398, 124] width 721 height 12
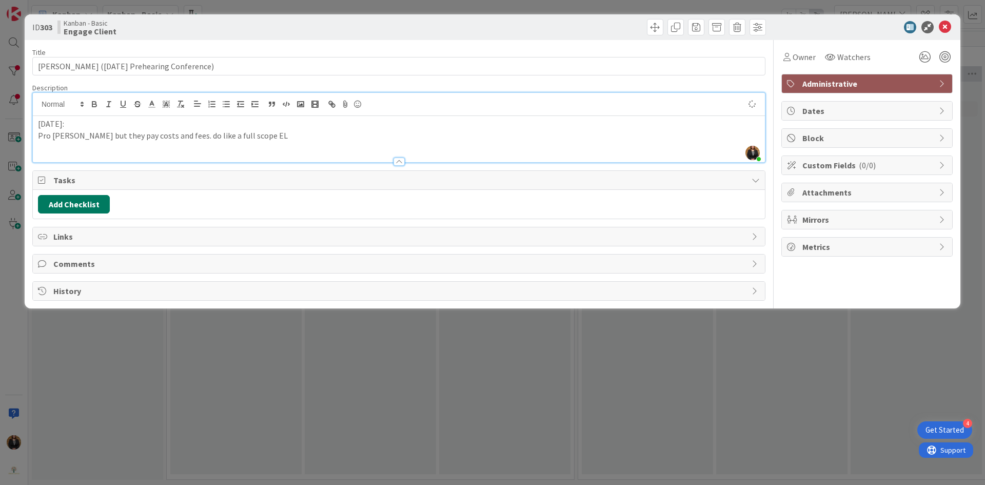
click at [72, 200] on button "Add Checklist" at bounding box center [74, 204] width 72 height 18
click at [103, 253] on input at bounding box center [122, 253] width 159 height 18
click at [65, 274] on button "Add" at bounding box center [56, 277] width 27 height 18
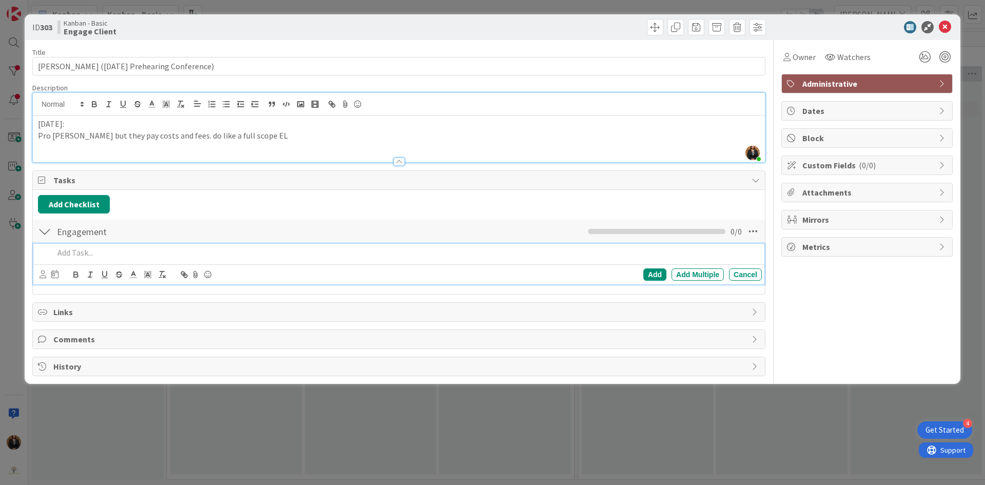
click at [100, 253] on p at bounding box center [406, 253] width 704 height 12
click at [42, 274] on icon at bounding box center [42, 274] width 7 height 8
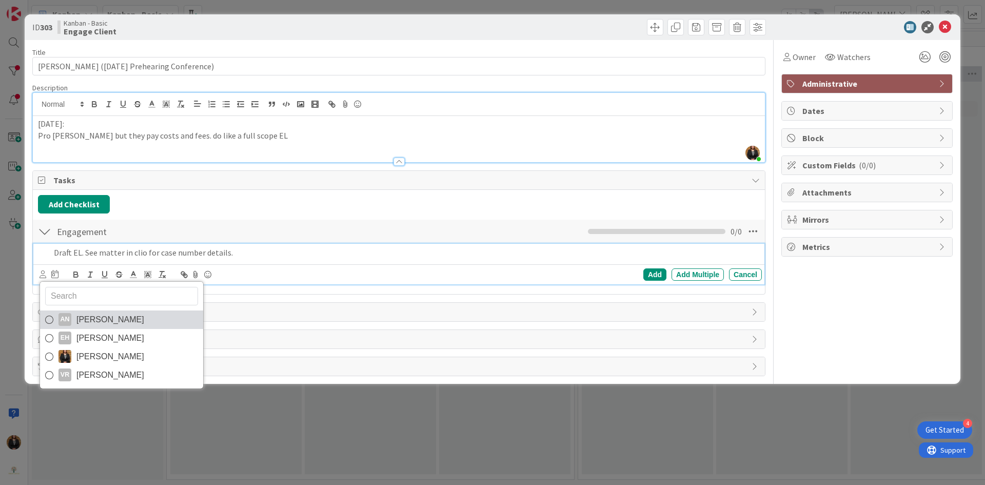
click at [96, 321] on span "[PERSON_NAME]" at bounding box center [110, 319] width 68 height 15
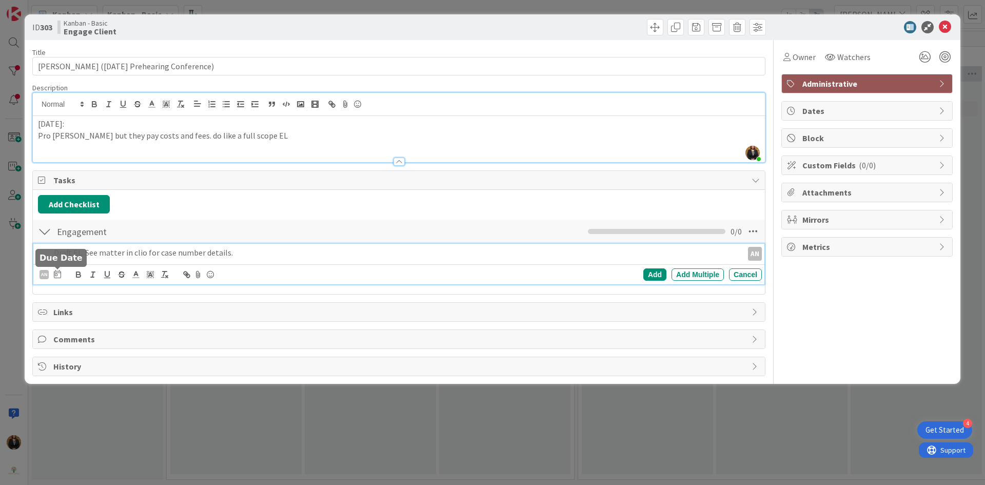
click at [59, 274] on icon at bounding box center [57, 274] width 7 height 8
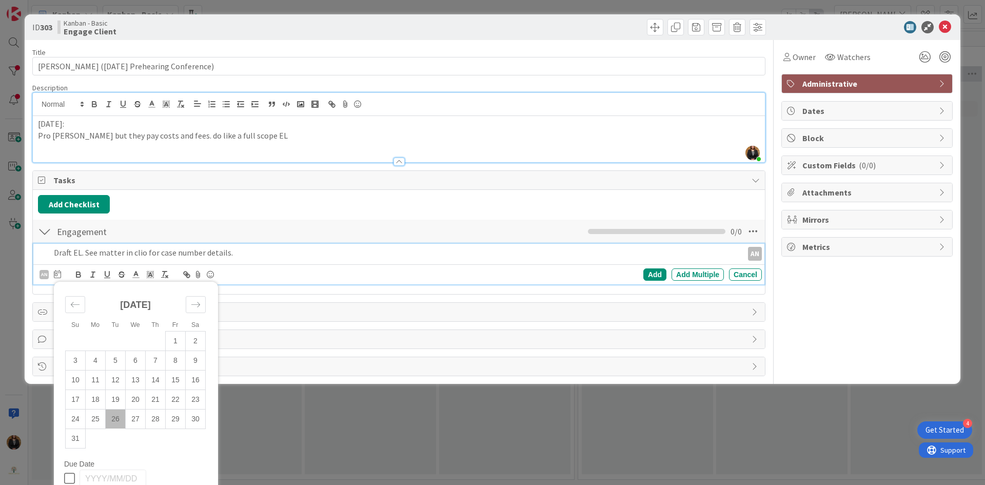
click at [118, 416] on td "26" at bounding box center [116, 418] width 20 height 19
click at [280, 254] on p "Draft EL. See matter in clio for case number details." at bounding box center [370, 253] width 633 height 12
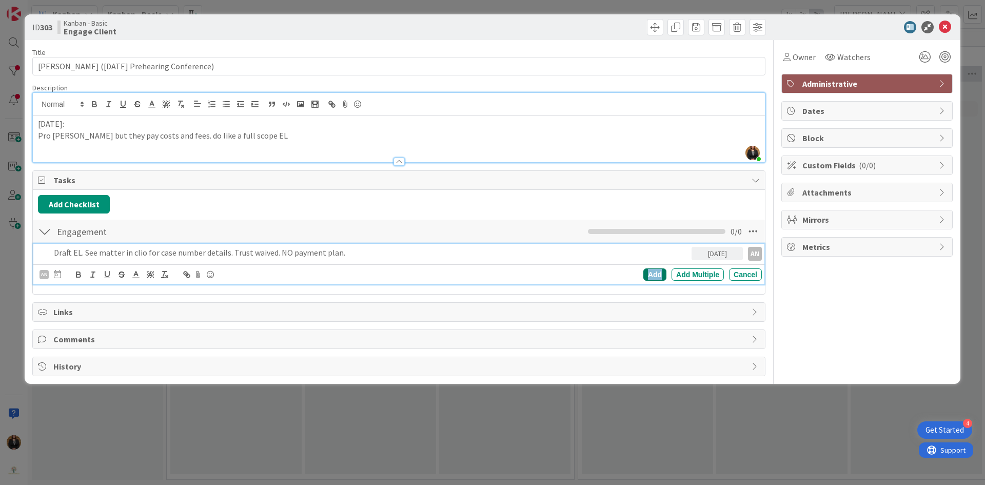
click at [655, 275] on div "Add" at bounding box center [654, 274] width 23 height 12
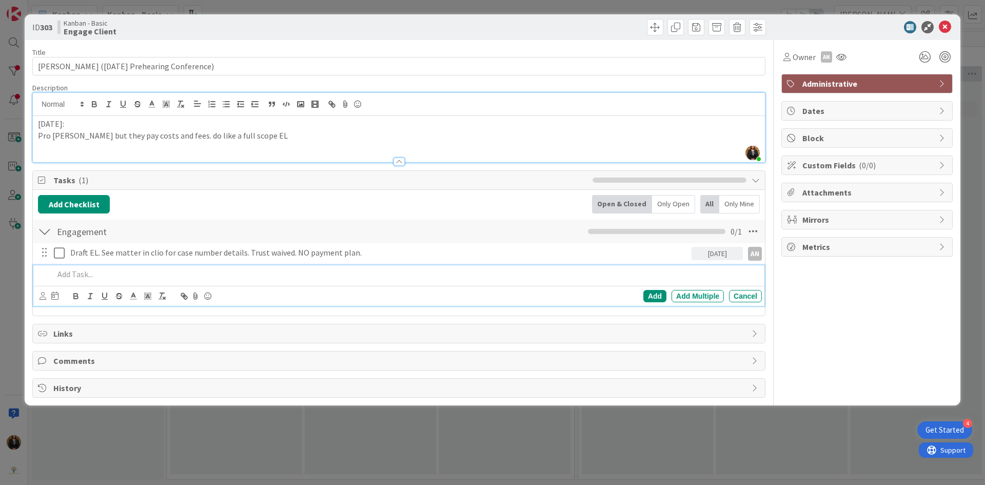
click at [125, 280] on div at bounding box center [406, 274] width 712 height 18
click at [37, 295] on div "AN [PERSON_NAME] EH [PERSON_NAME] [PERSON_NAME] VR [PERSON_NAME] Su Mo Tu We Th…" at bounding box center [398, 296] width 731 height 20
click at [42, 298] on icon at bounding box center [42, 296] width 7 height 8
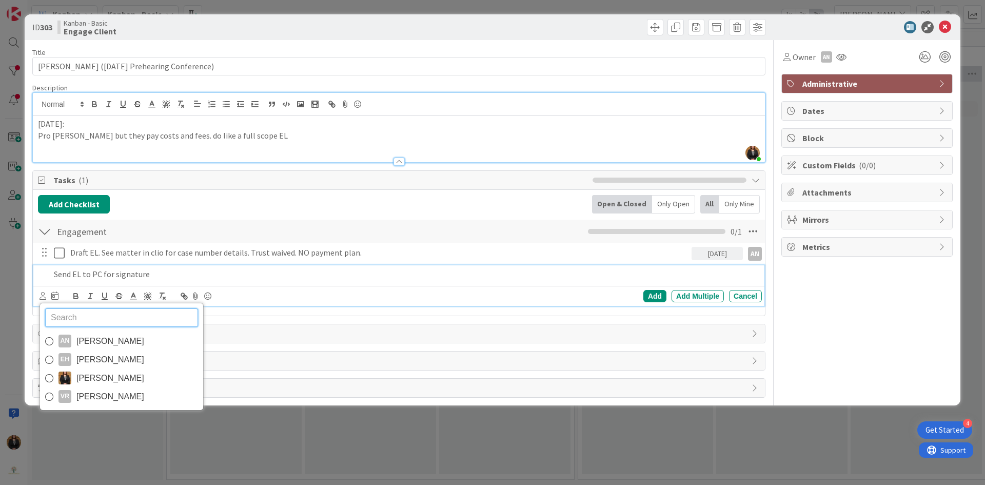
click at [91, 344] on span "[PERSON_NAME]" at bounding box center [110, 340] width 68 height 15
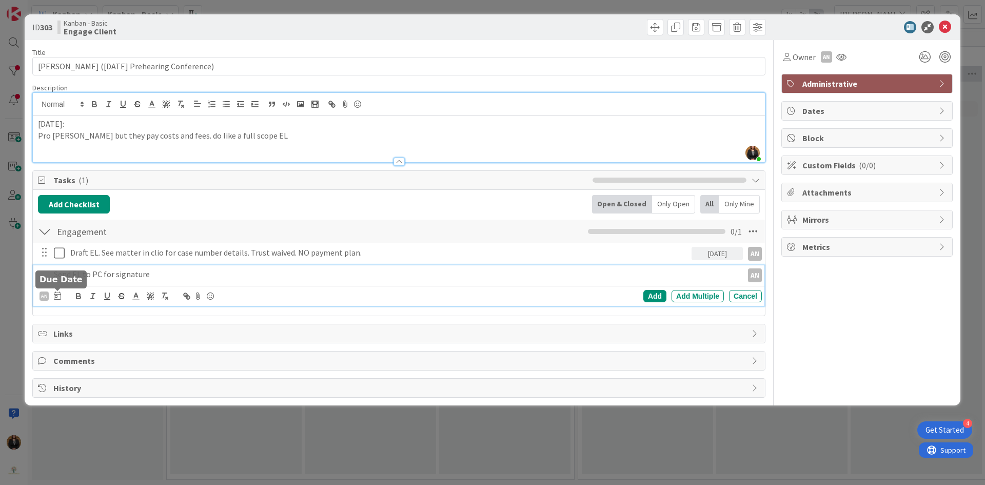
click at [55, 296] on icon at bounding box center [57, 295] width 7 height 8
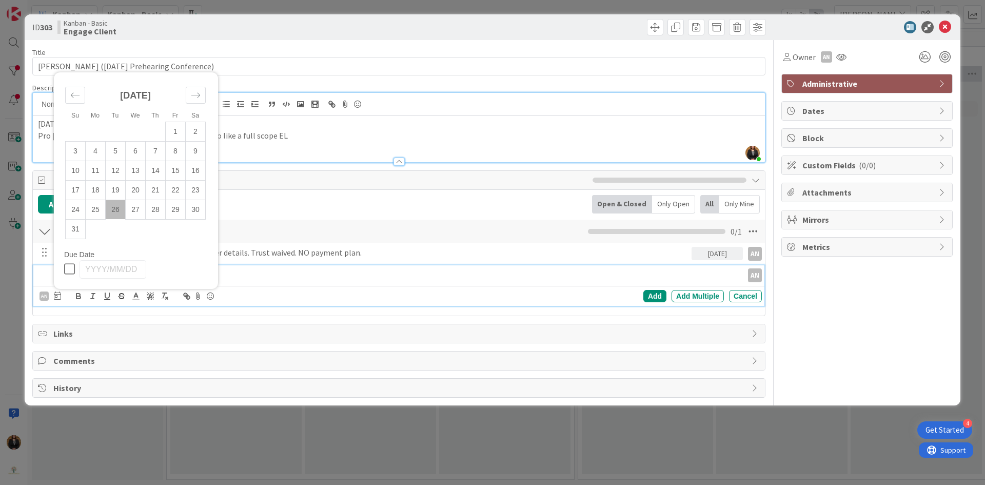
click at [116, 208] on td "26" at bounding box center [116, 208] width 20 height 19
click at [661, 297] on div "Add" at bounding box center [654, 296] width 23 height 12
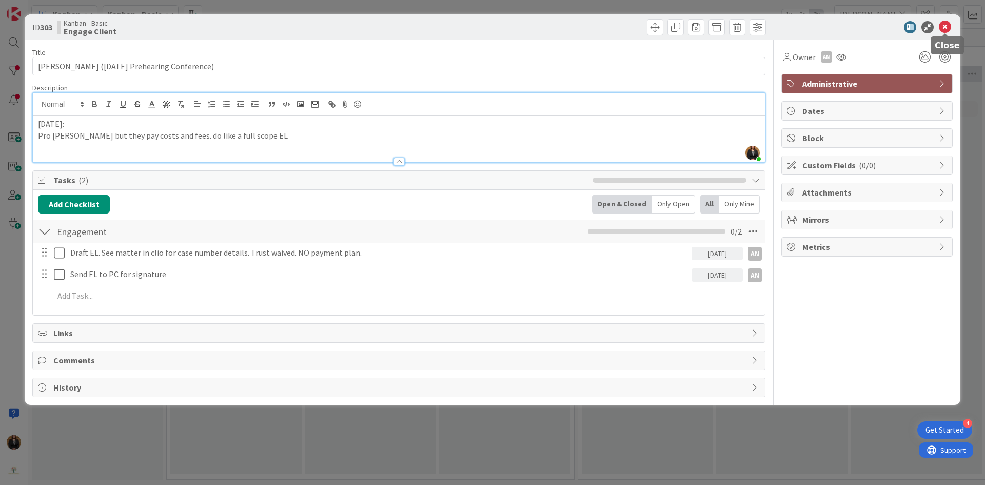
click at [946, 30] on icon at bounding box center [944, 27] width 12 height 12
